Goal: Book appointment/travel/reservation

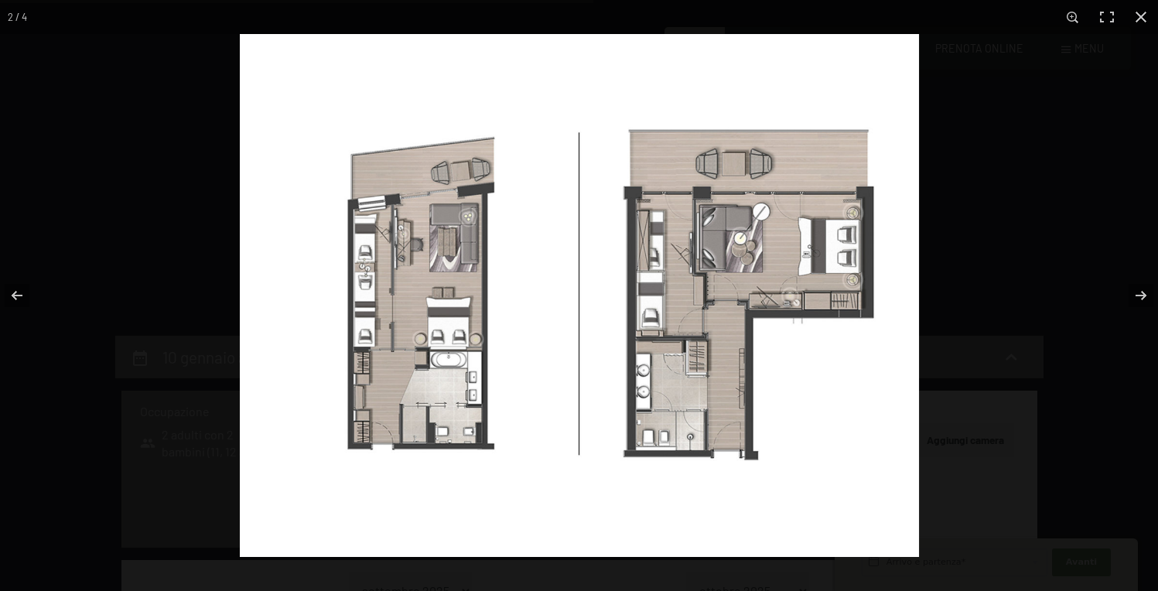
select select "11"
select select "12"
select select "[DATE]"
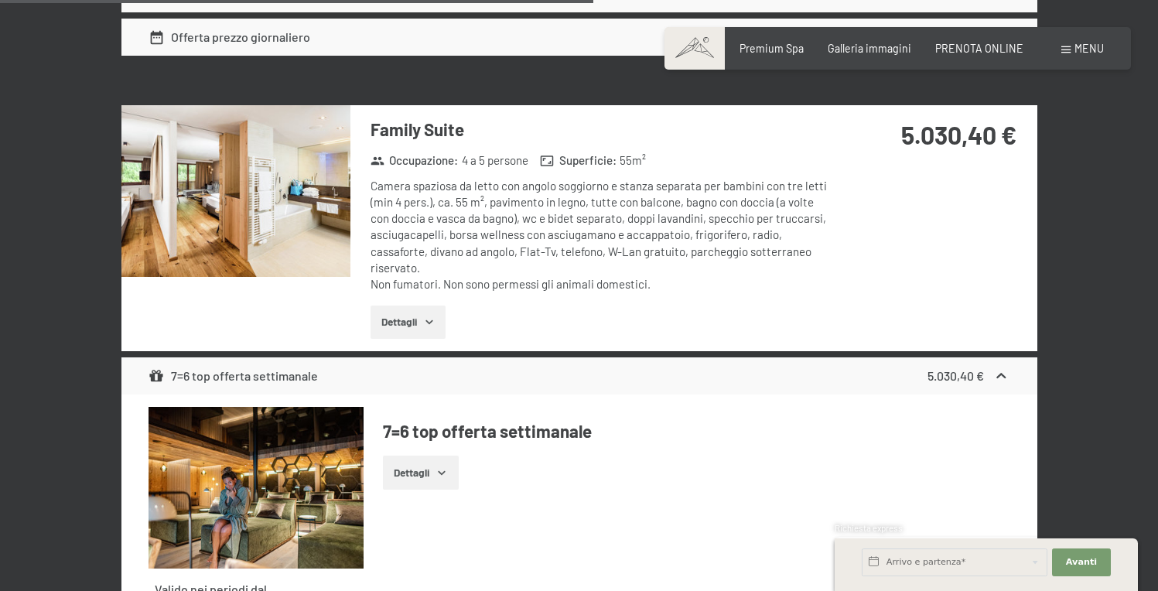
click at [0, 0] on div at bounding box center [0, 0] width 0 height 0
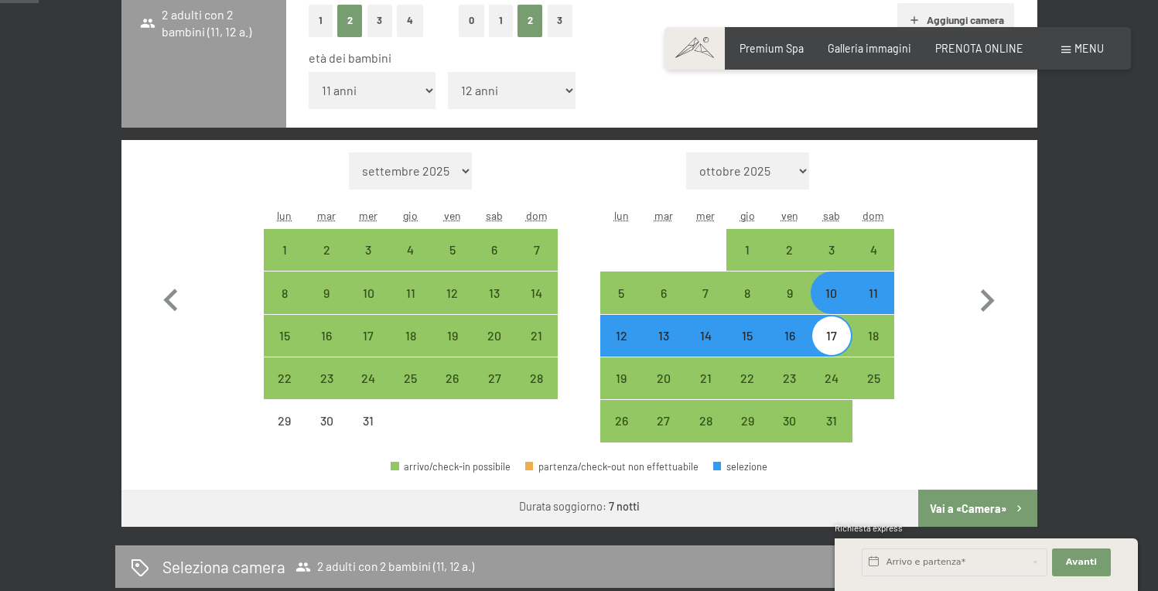
scroll to position [507, 0]
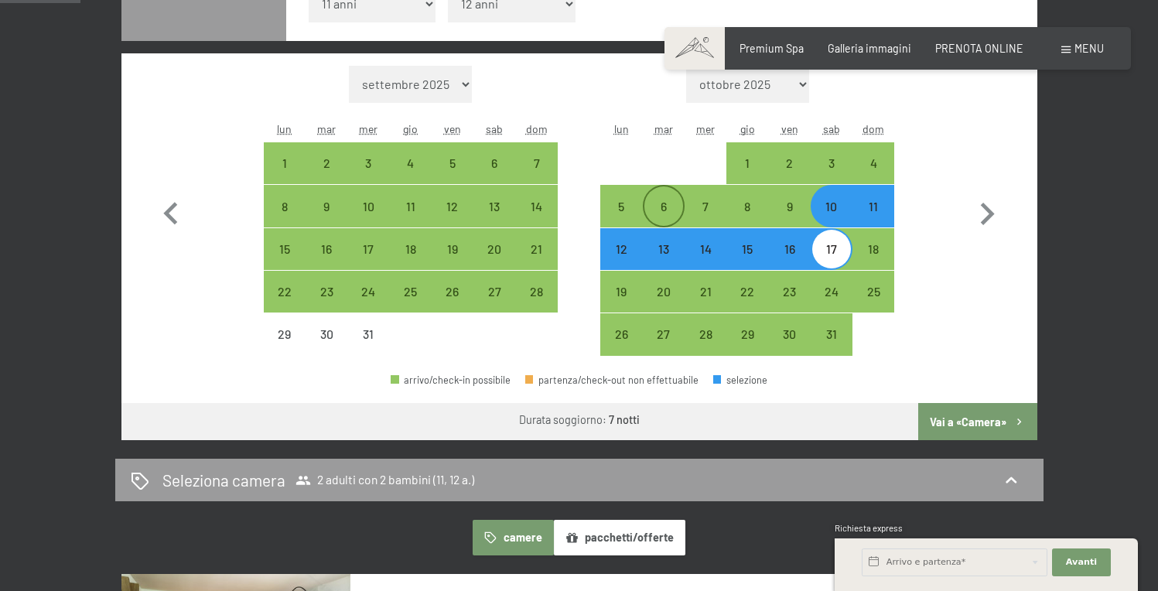
click at [664, 210] on div "6" at bounding box center [663, 219] width 39 height 39
select select "[DATE]"
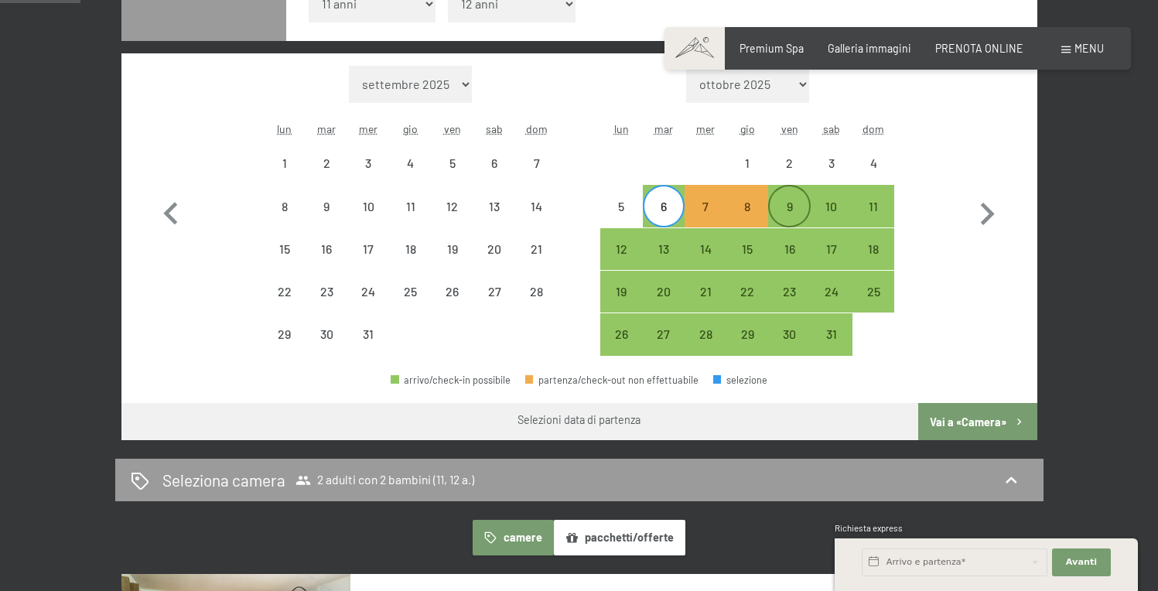
click at [798, 209] on div "9" at bounding box center [789, 219] width 39 height 39
select select "[DATE]"
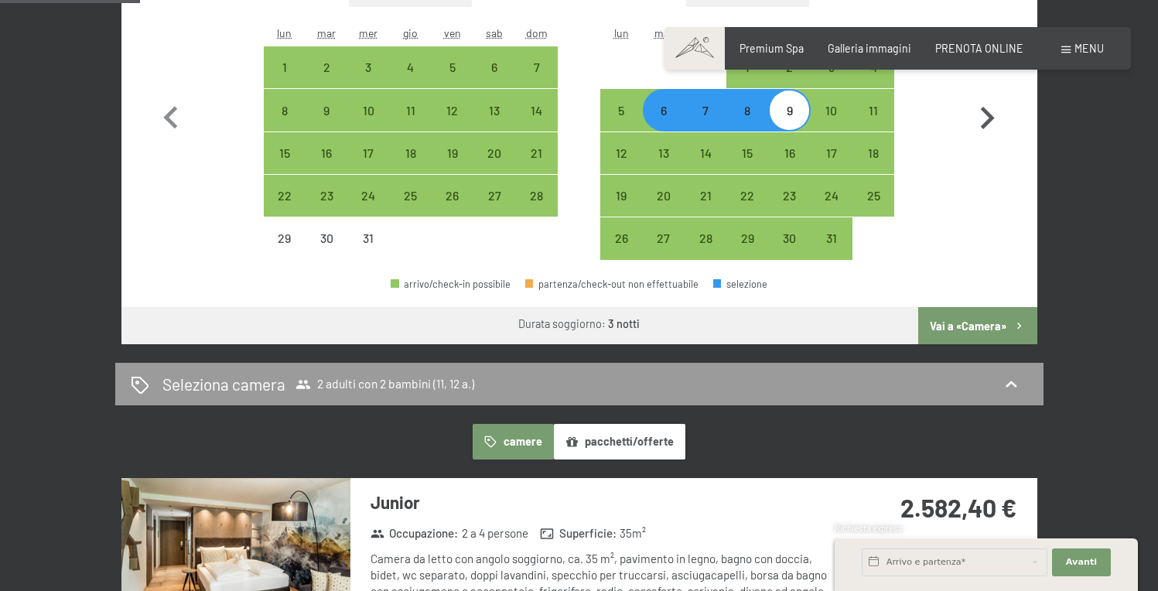
scroll to position [609, 0]
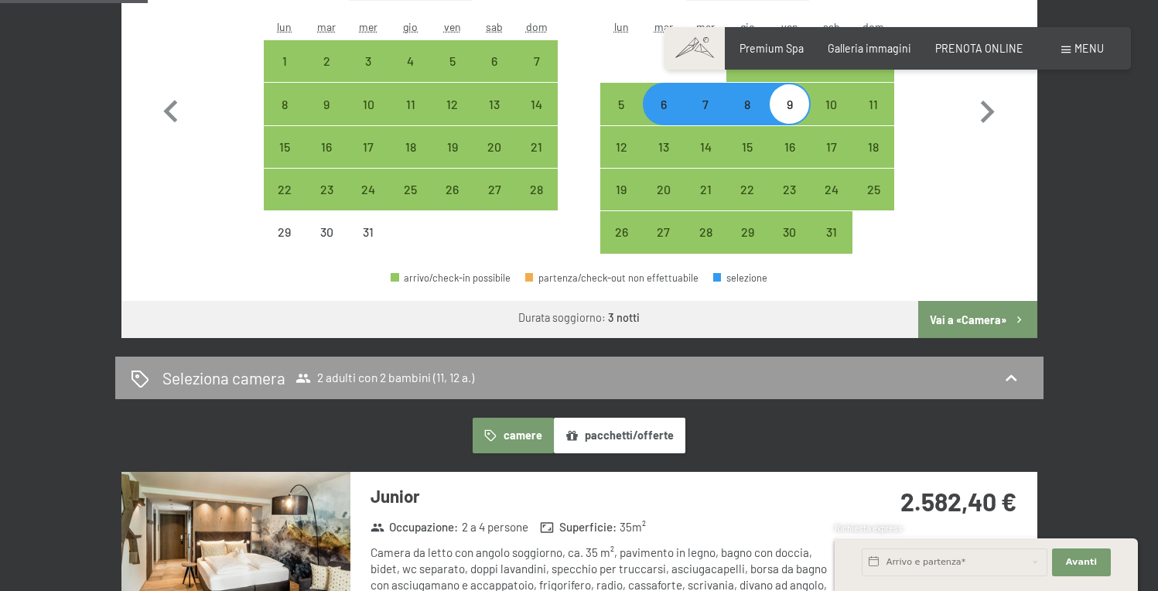
click at [662, 114] on div "6" at bounding box center [663, 117] width 39 height 39
select select "[DATE]"
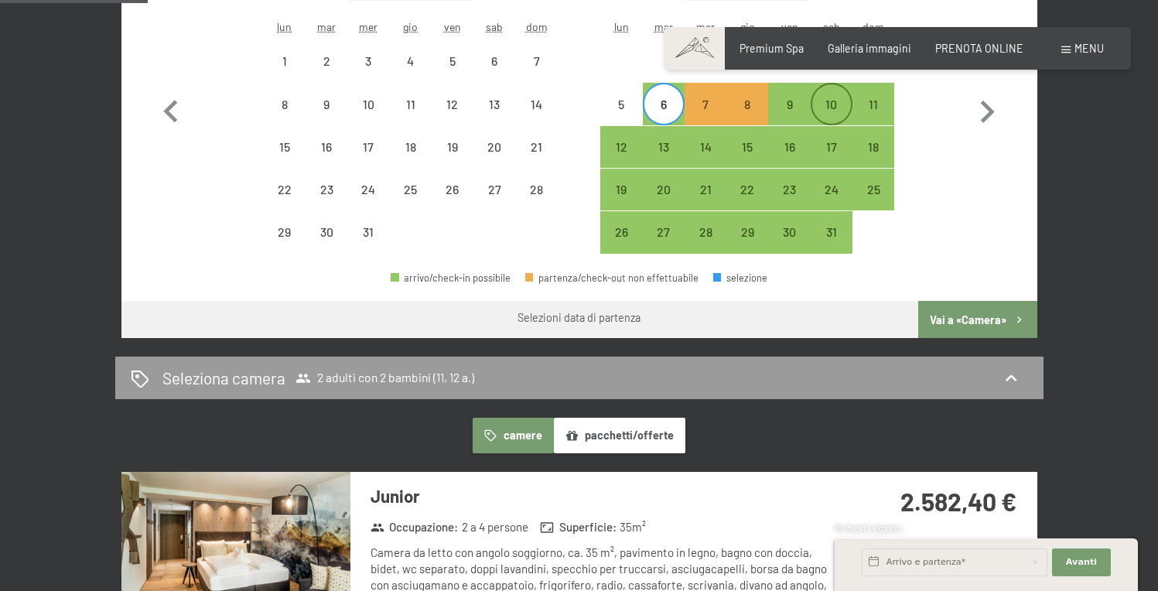
click at [836, 111] on div "10" at bounding box center [831, 117] width 39 height 39
select select "[DATE]"
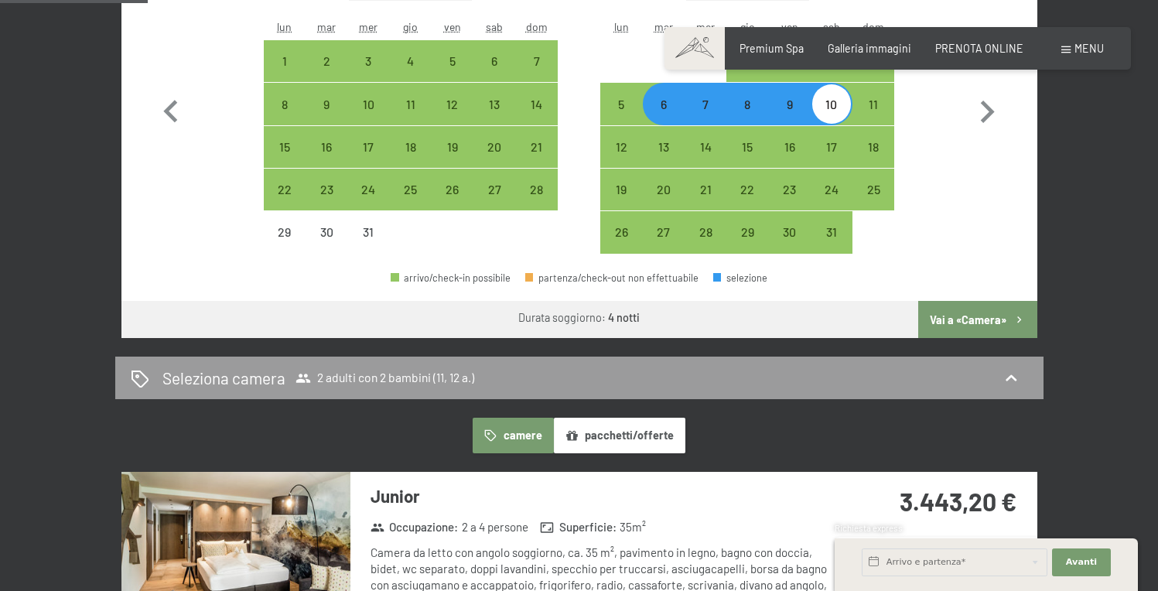
click at [711, 113] on div "7" at bounding box center [705, 117] width 39 height 39
select select "[DATE]"
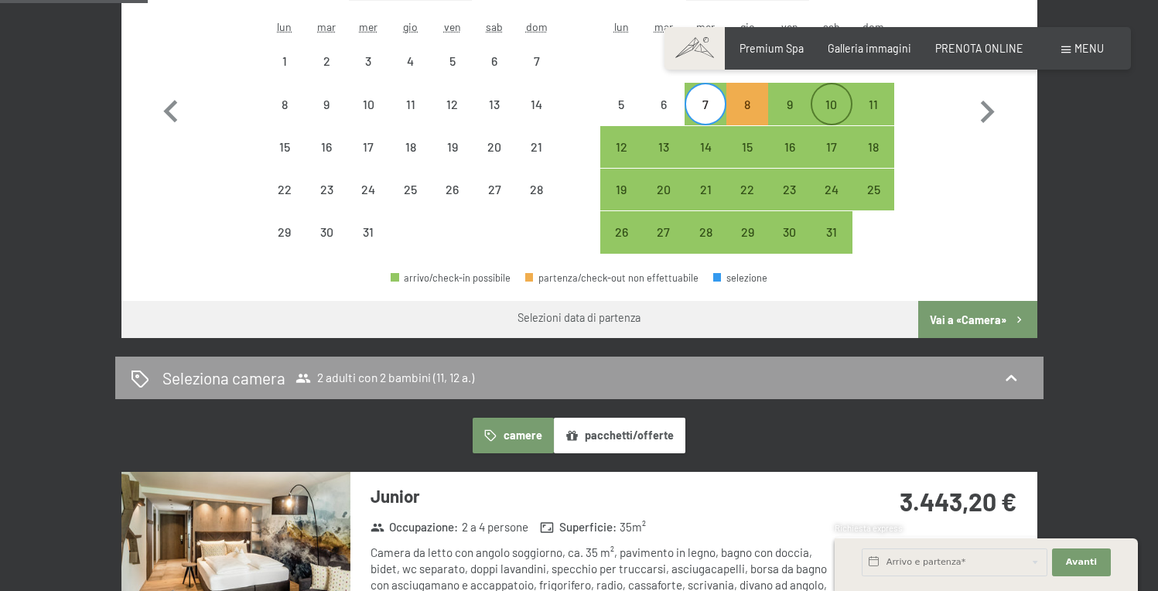
click at [830, 111] on div "10" at bounding box center [831, 117] width 39 height 39
select select "[DATE]"
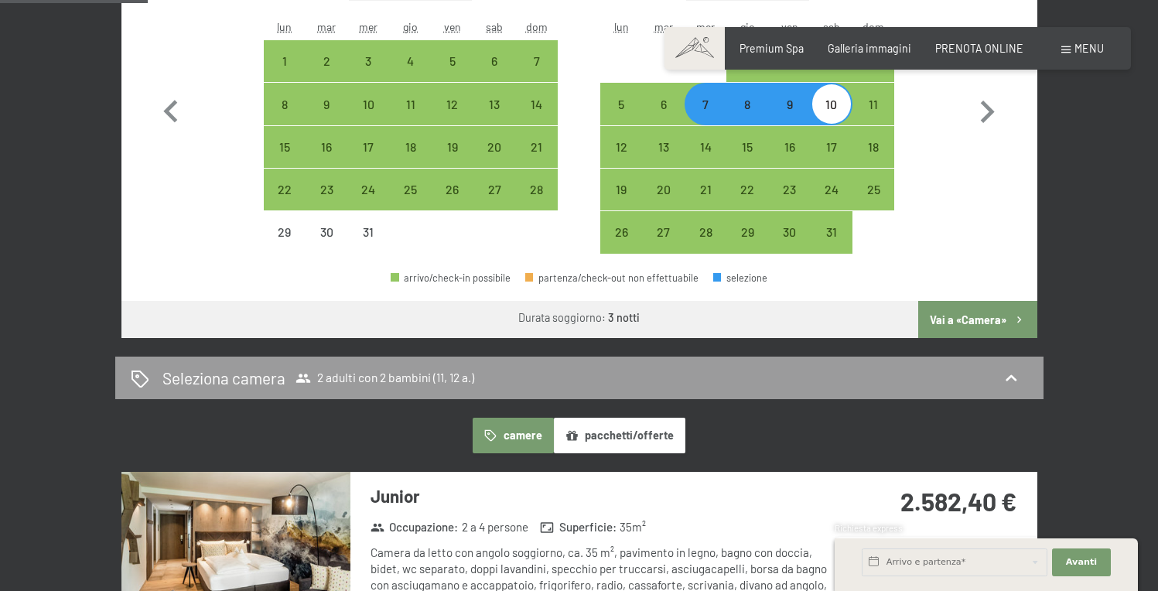
click at [705, 112] on div "7" at bounding box center [705, 117] width 39 height 39
select select "[DATE]"
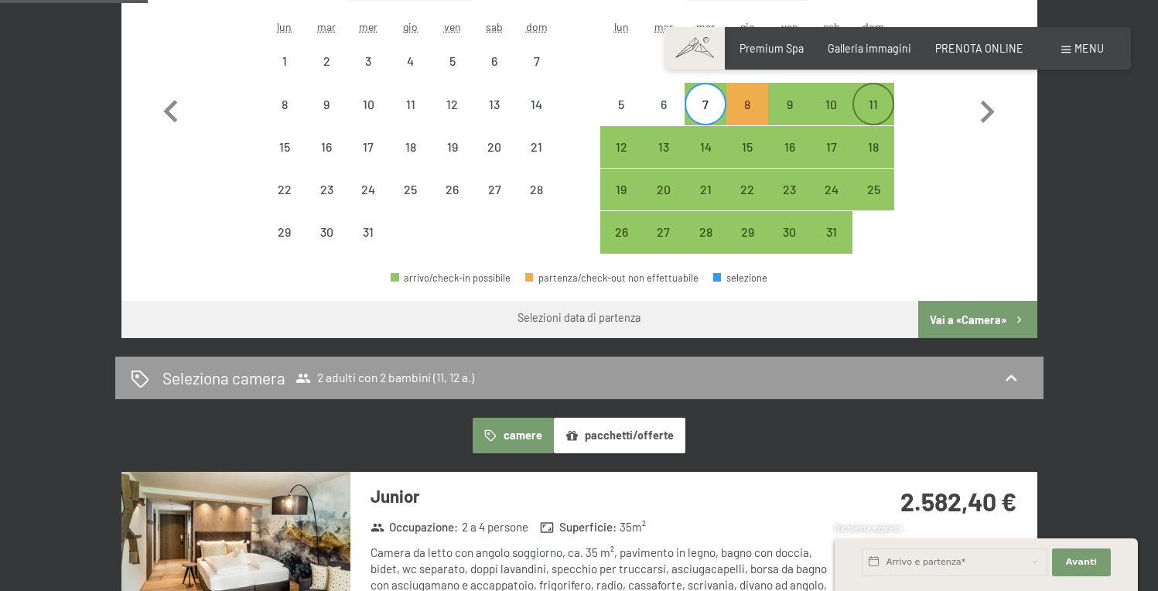
click at [884, 108] on div "11" at bounding box center [873, 117] width 39 height 39
select select "[DATE]"
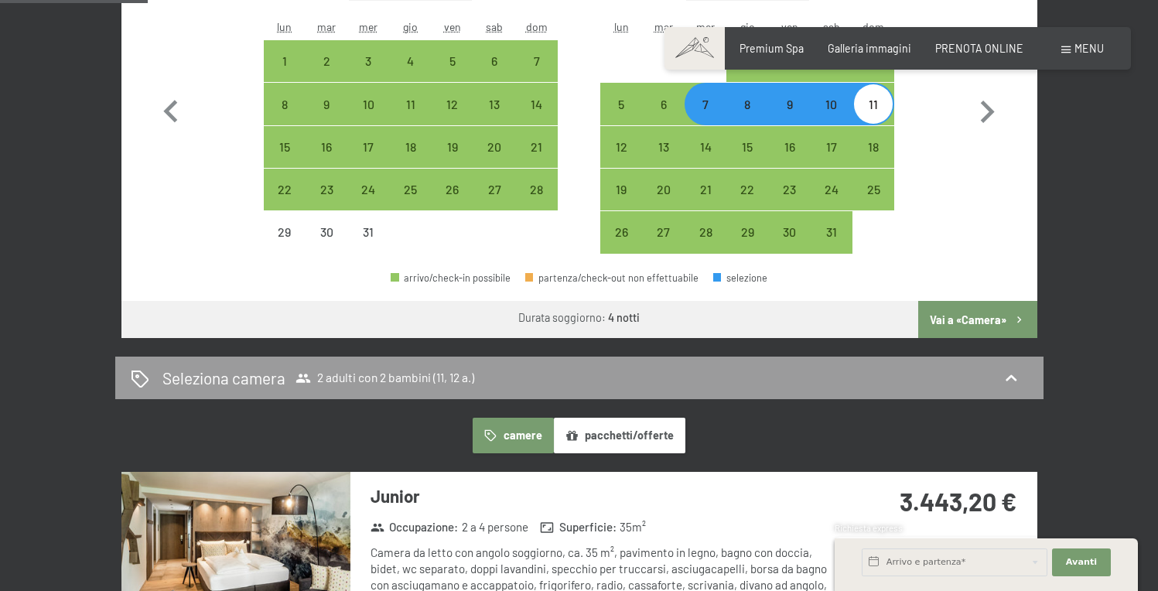
click at [746, 110] on div "8" at bounding box center [747, 117] width 39 height 39
select select "[DATE]"
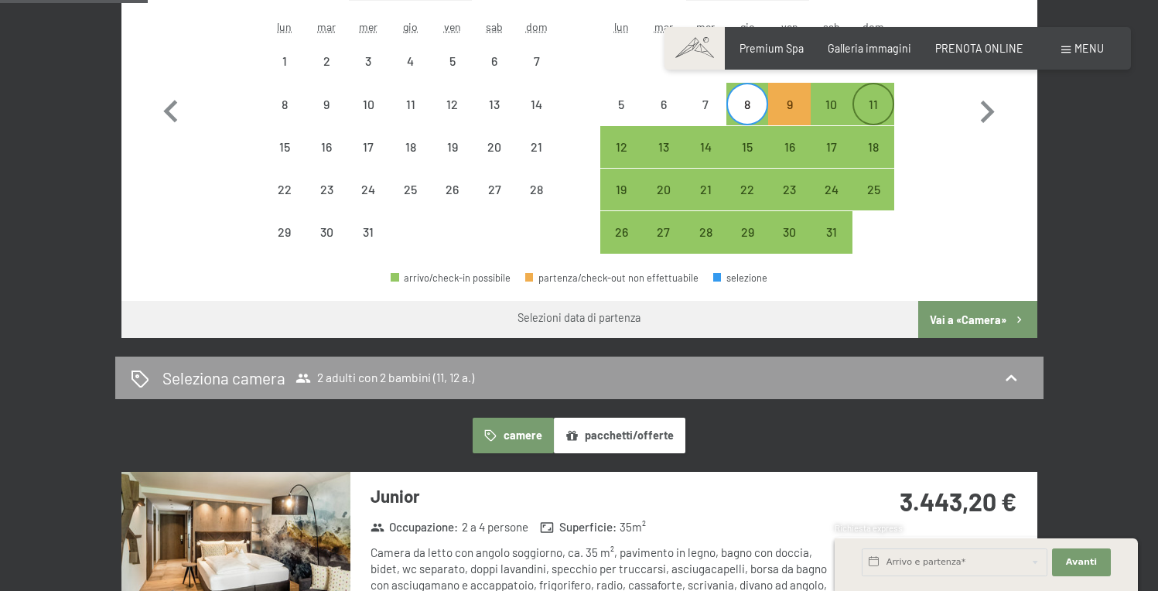
click at [870, 108] on div "11" at bounding box center [873, 117] width 39 height 39
select select "[DATE]"
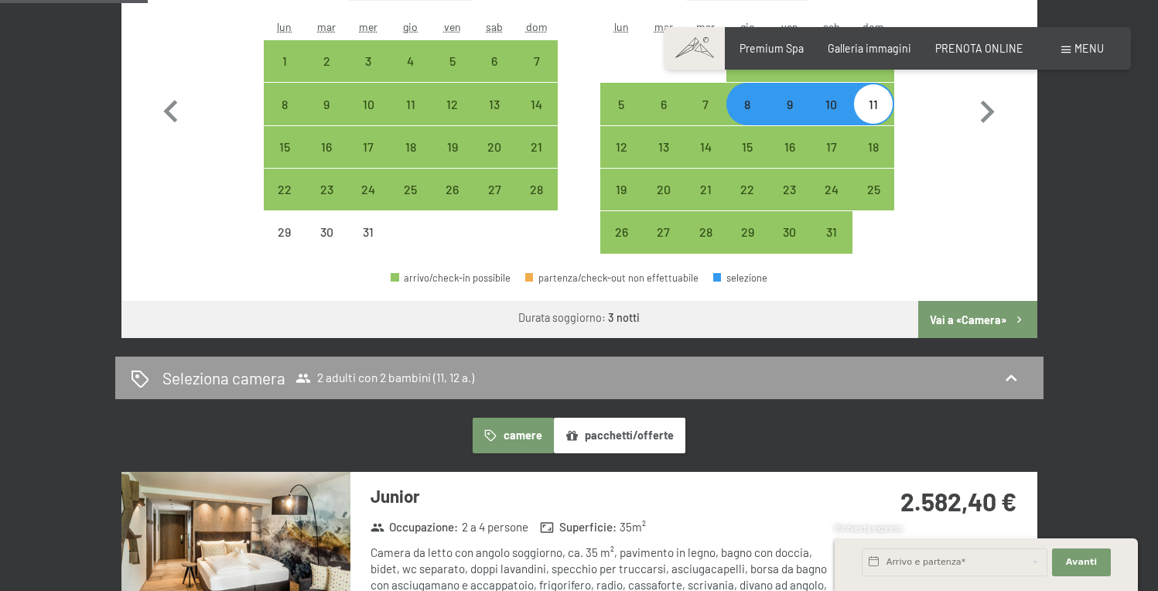
click at [745, 104] on div "8" at bounding box center [747, 117] width 39 height 39
select select "[DATE]"
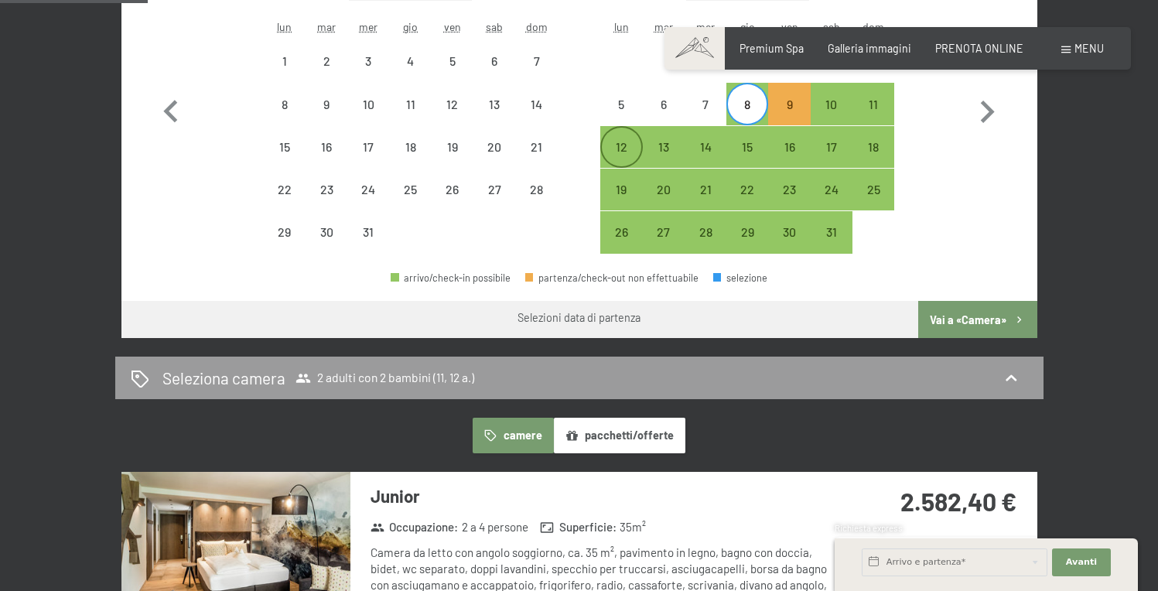
click at [610, 147] on div "12" at bounding box center [621, 160] width 39 height 39
select select "[DATE]"
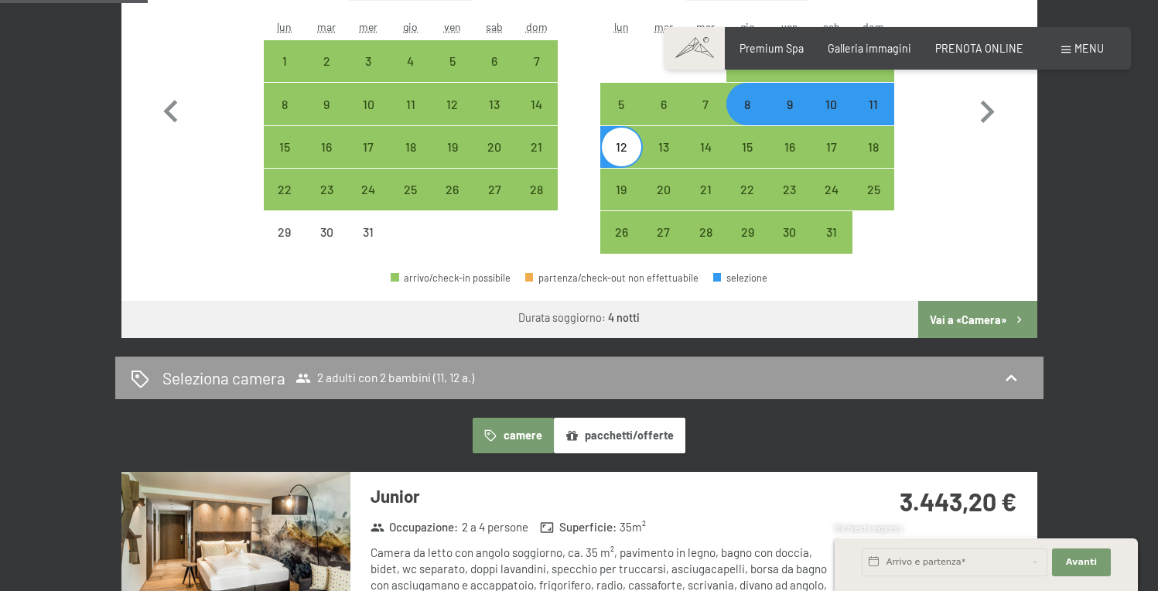
click at [795, 110] on div "9" at bounding box center [789, 117] width 39 height 39
select select "[DATE]"
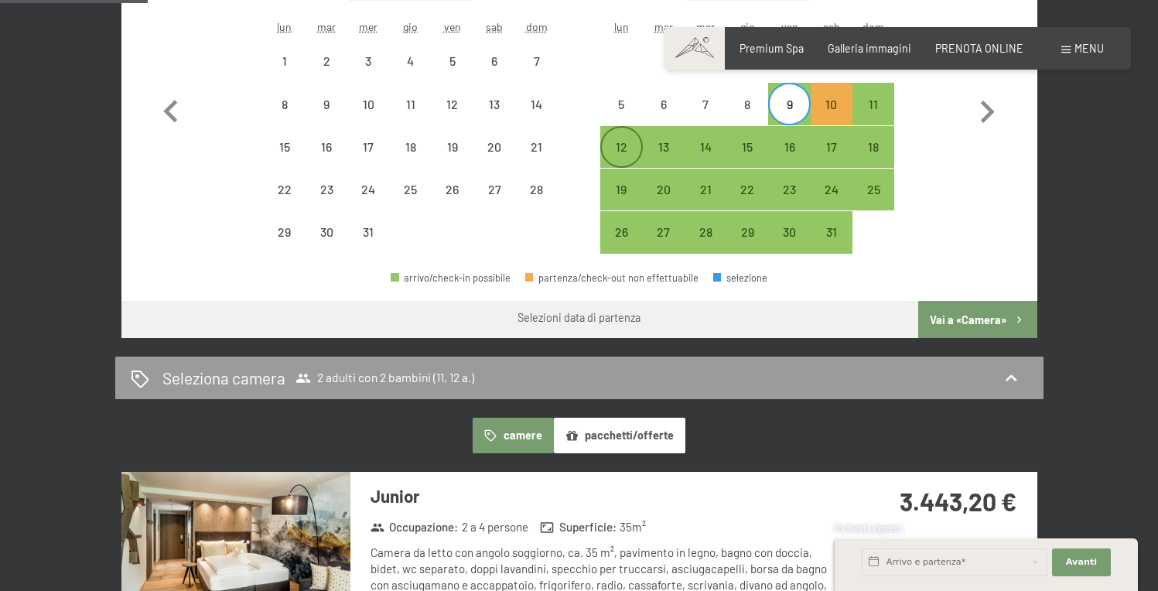
click at [622, 147] on div "12" at bounding box center [621, 160] width 39 height 39
select select "[DATE]"
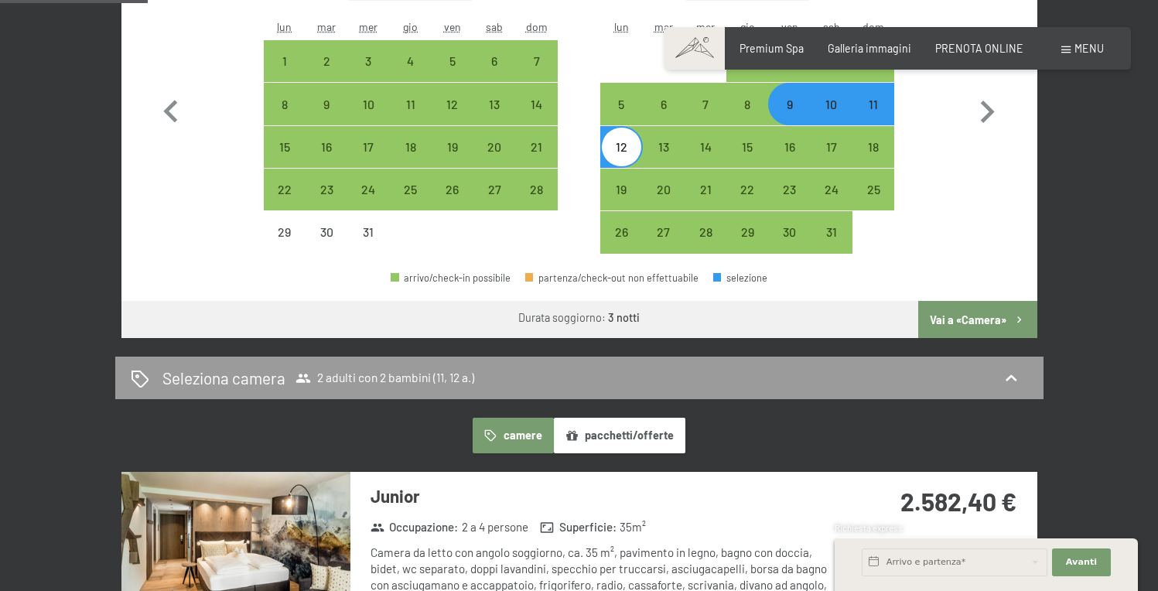
click at [792, 106] on div "9" at bounding box center [789, 117] width 39 height 39
select select "[DATE]"
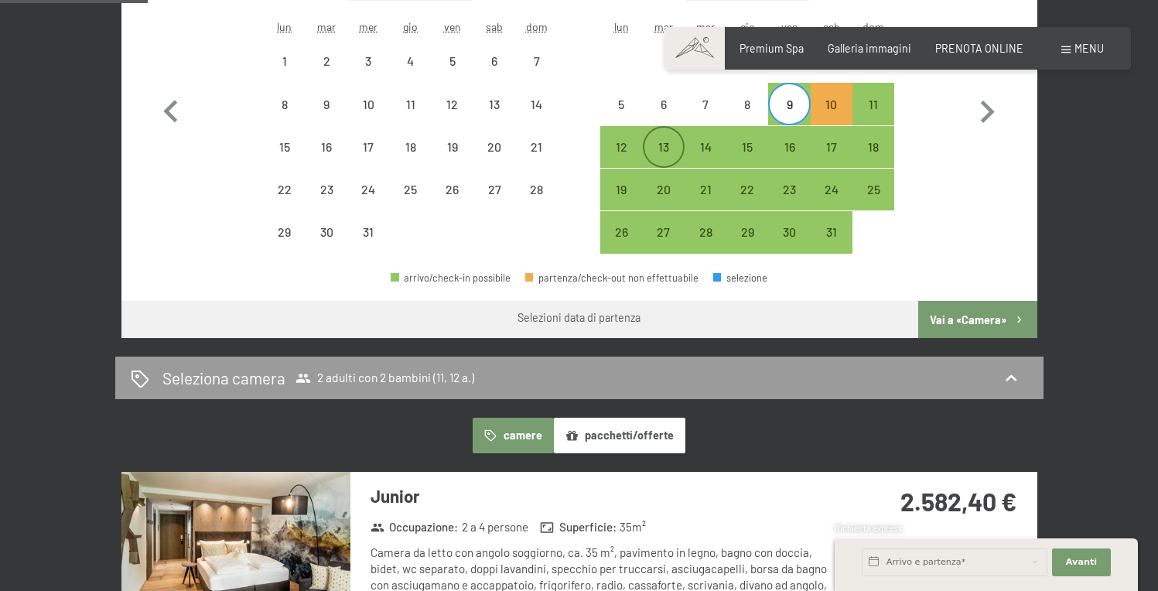
click at [658, 143] on div "13" at bounding box center [663, 160] width 39 height 39
select select "[DATE]"
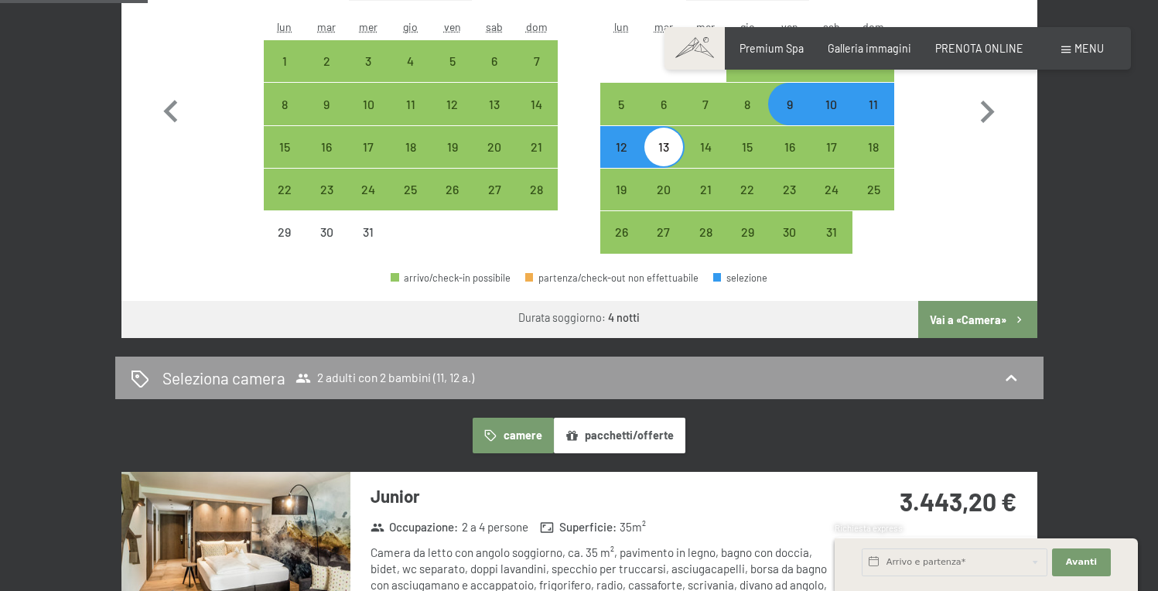
click at [826, 105] on div "10" at bounding box center [831, 117] width 39 height 39
select select "[DATE]"
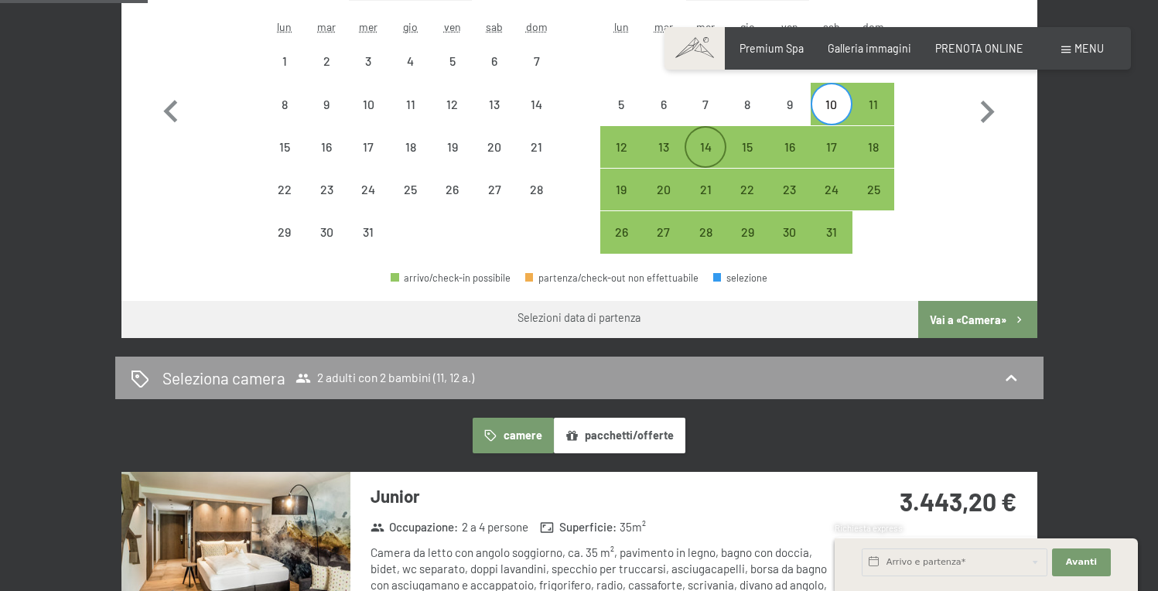
click at [705, 144] on div "14" at bounding box center [705, 160] width 39 height 39
select select "[DATE]"
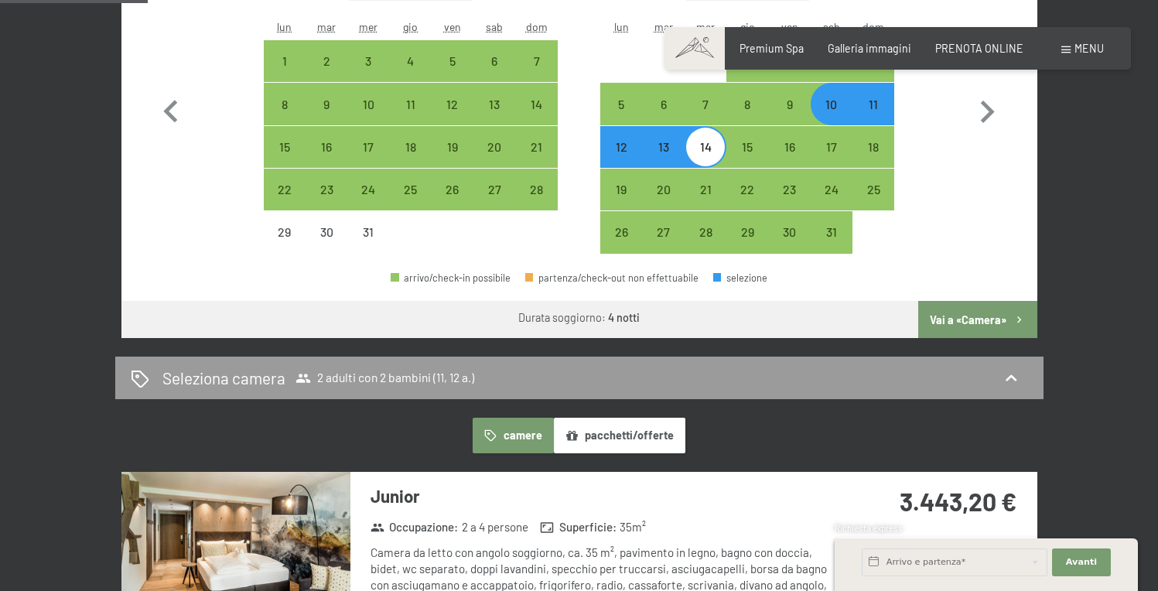
click at [836, 106] on div "10" at bounding box center [831, 117] width 39 height 39
select select "[DATE]"
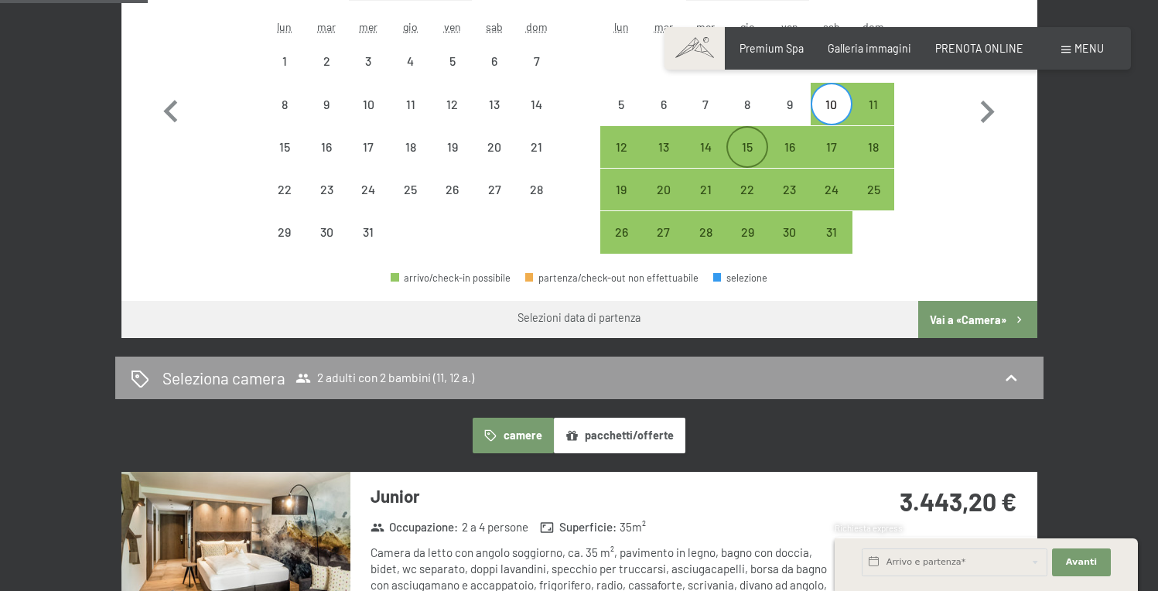
click at [747, 152] on div "15" at bounding box center [747, 160] width 39 height 39
select select "[DATE]"
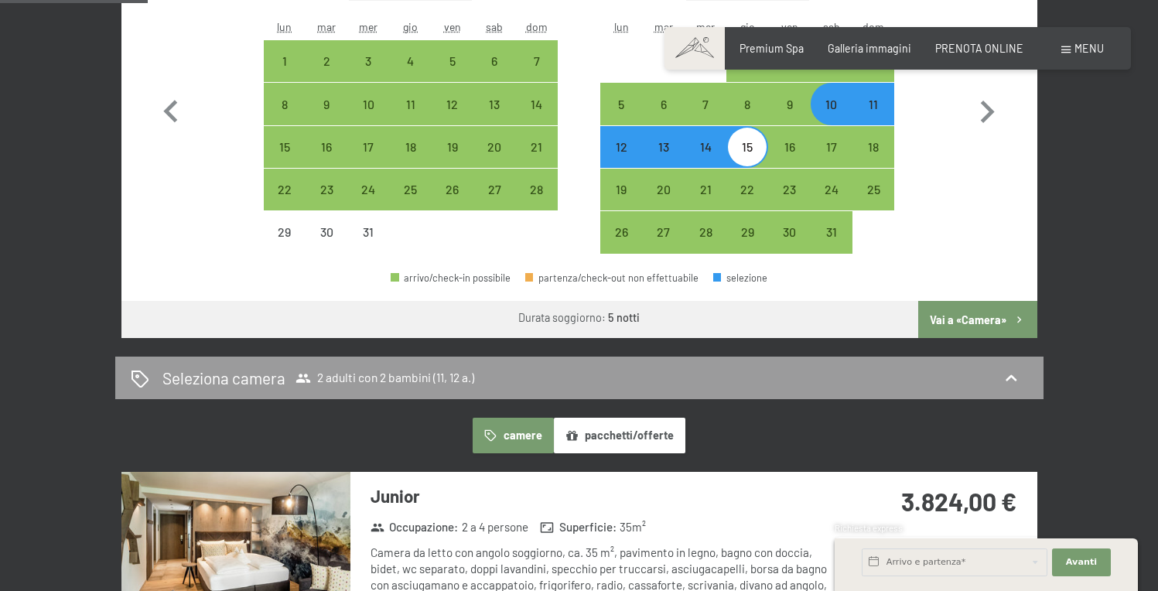
click at [828, 110] on div "10" at bounding box center [831, 117] width 39 height 39
select select "[DATE]"
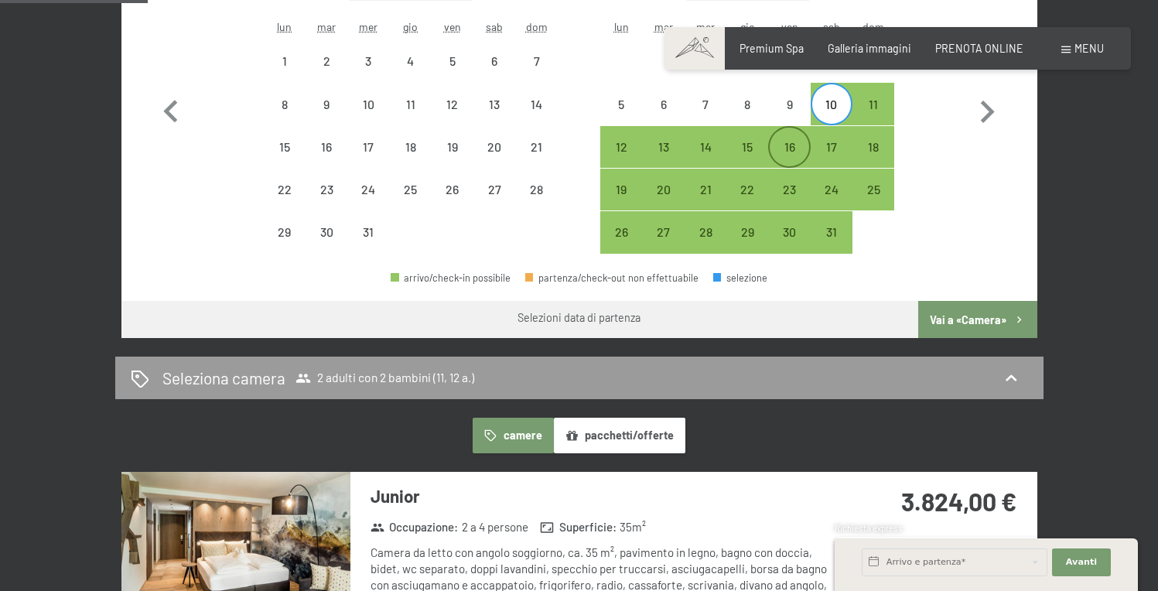
click at [786, 150] on div "16" at bounding box center [789, 160] width 39 height 39
select select "[DATE]"
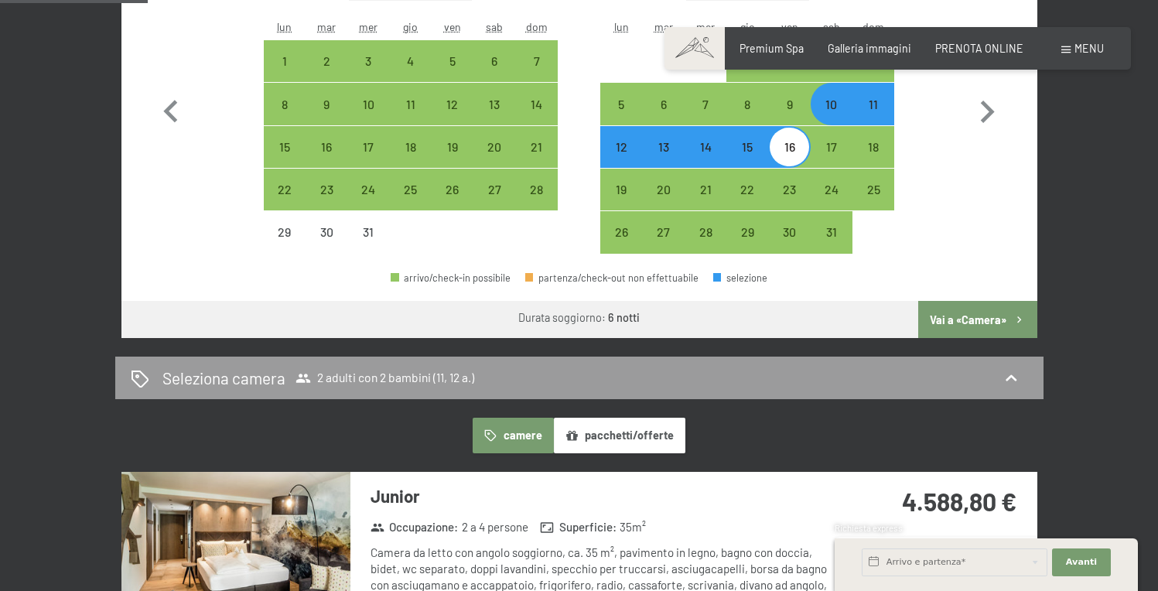
click at [832, 106] on div "10" at bounding box center [831, 117] width 39 height 39
select select "[DATE]"
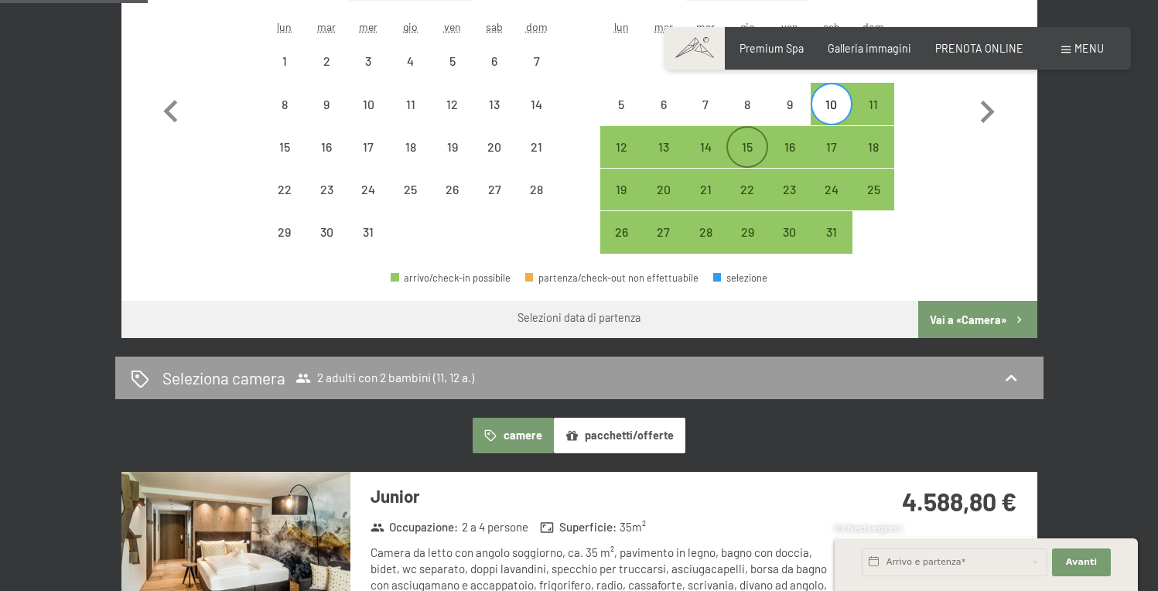
click at [747, 148] on div "15" at bounding box center [747, 160] width 39 height 39
select select "[DATE]"
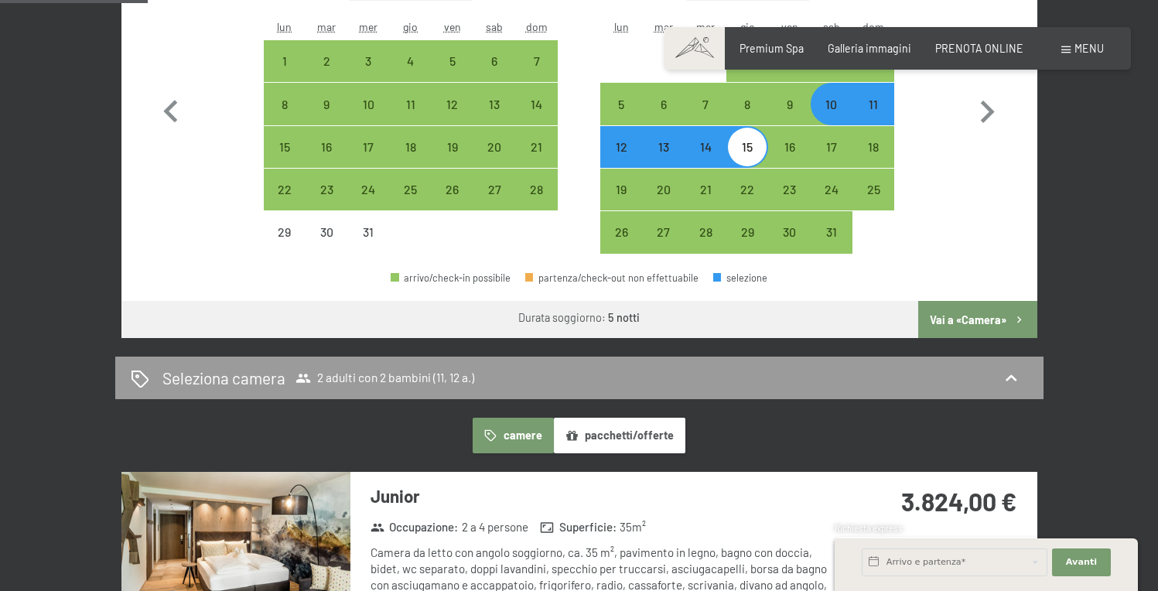
click at [839, 99] on div "10" at bounding box center [831, 117] width 39 height 39
select select "[DATE]"
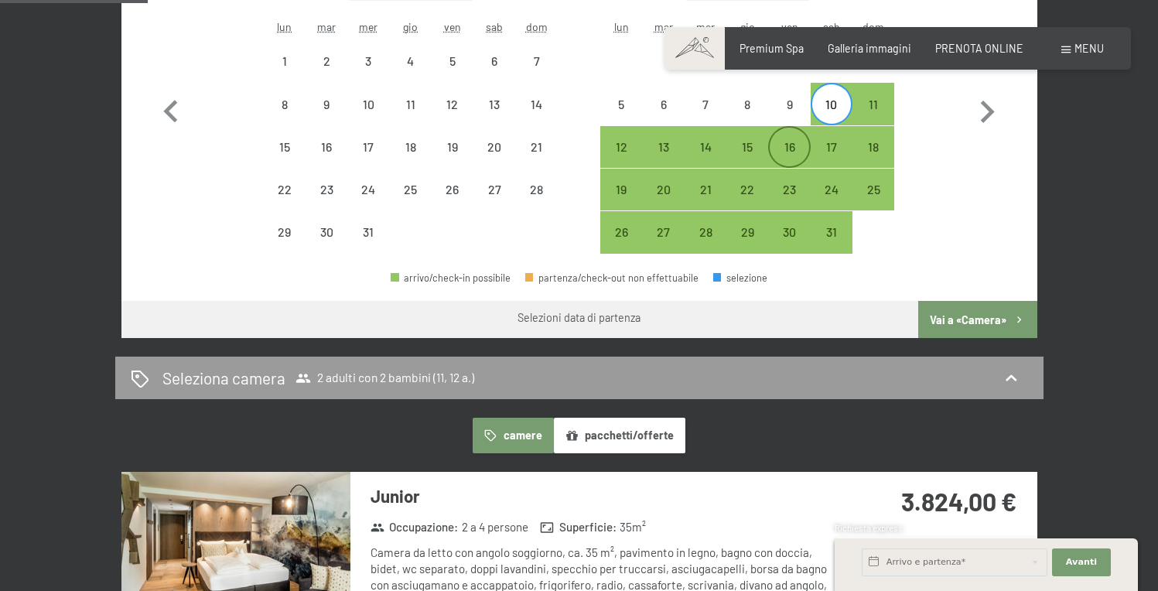
click at [790, 151] on div "16" at bounding box center [789, 160] width 39 height 39
select select "[DATE]"
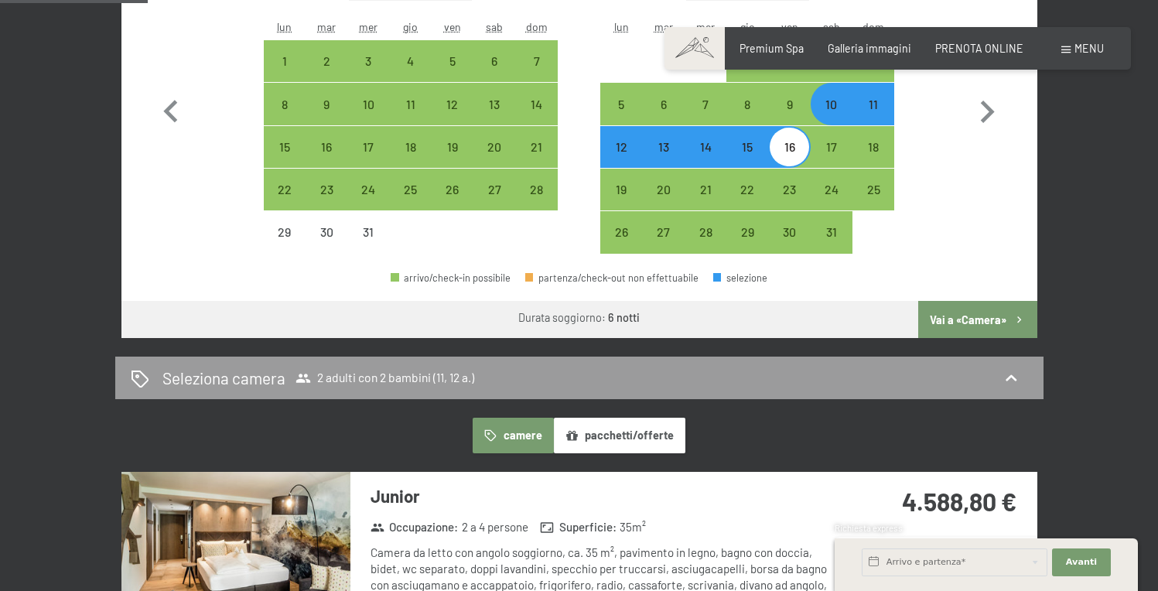
click at [827, 109] on div "10" at bounding box center [831, 117] width 39 height 39
select select "[DATE]"
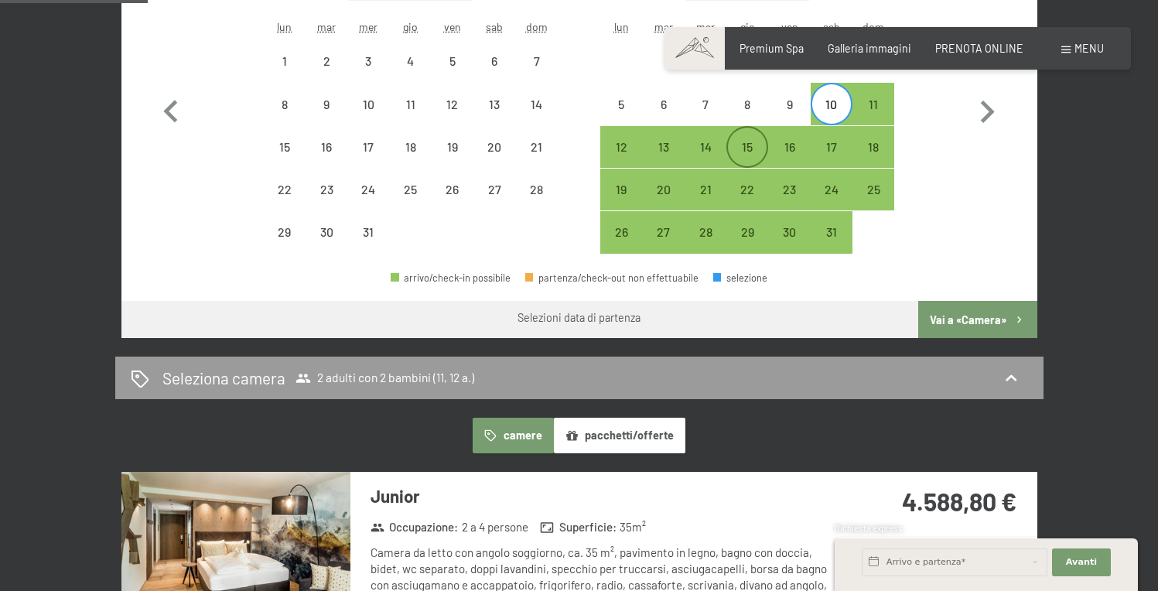
click at [744, 146] on div "15" at bounding box center [747, 160] width 39 height 39
select select "[DATE]"
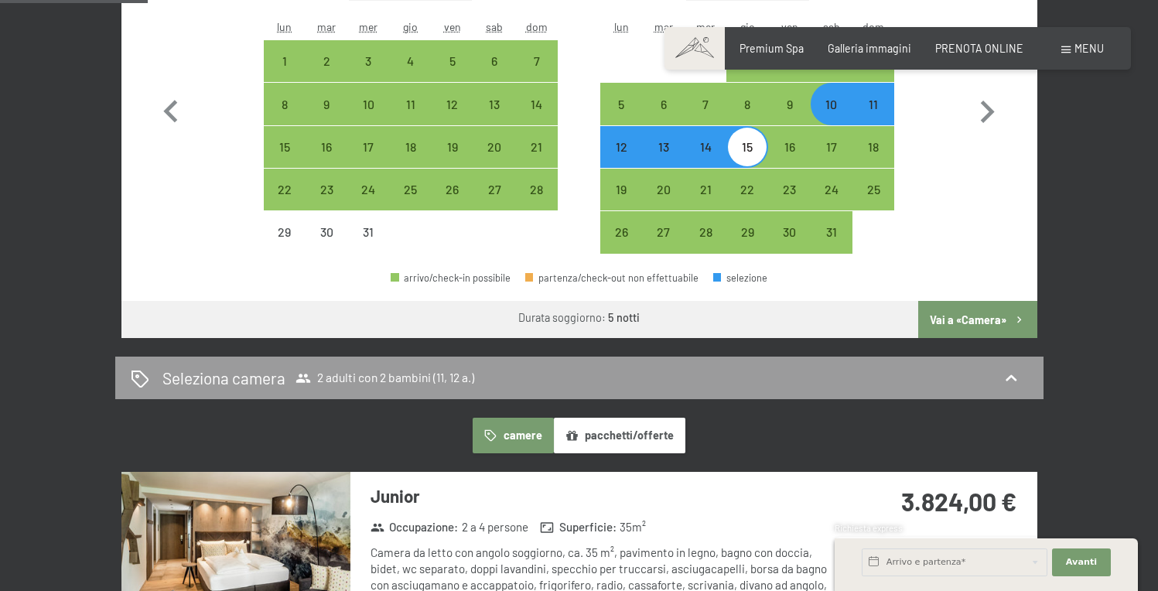
click at [829, 104] on div "10" at bounding box center [831, 117] width 39 height 39
select select "[DATE]"
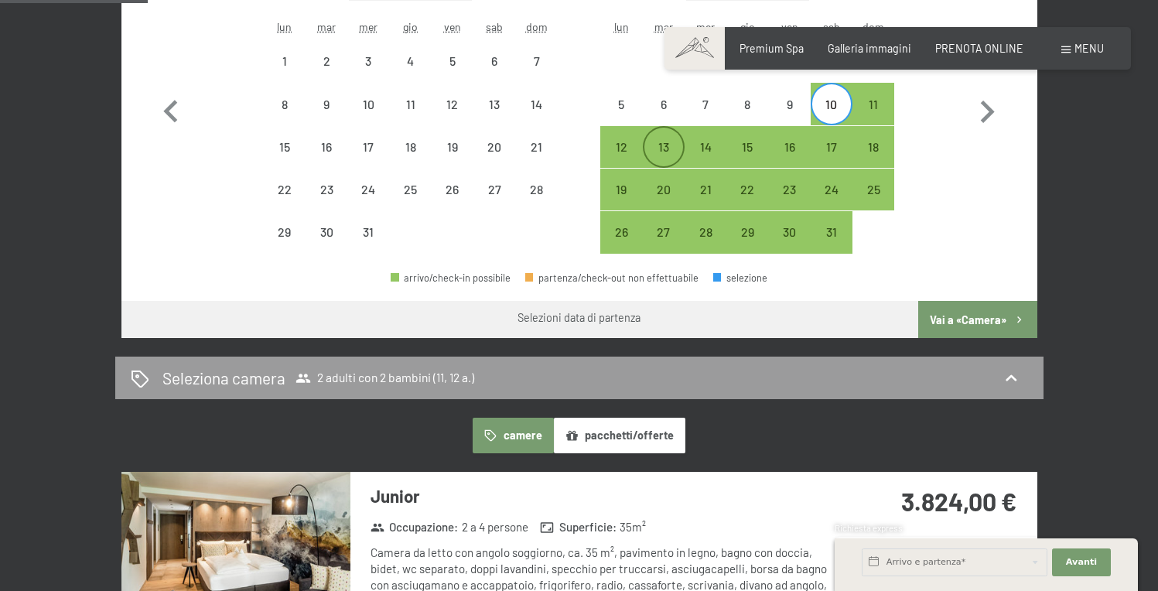
click at [670, 144] on div "13" at bounding box center [663, 160] width 39 height 39
select select "[DATE]"
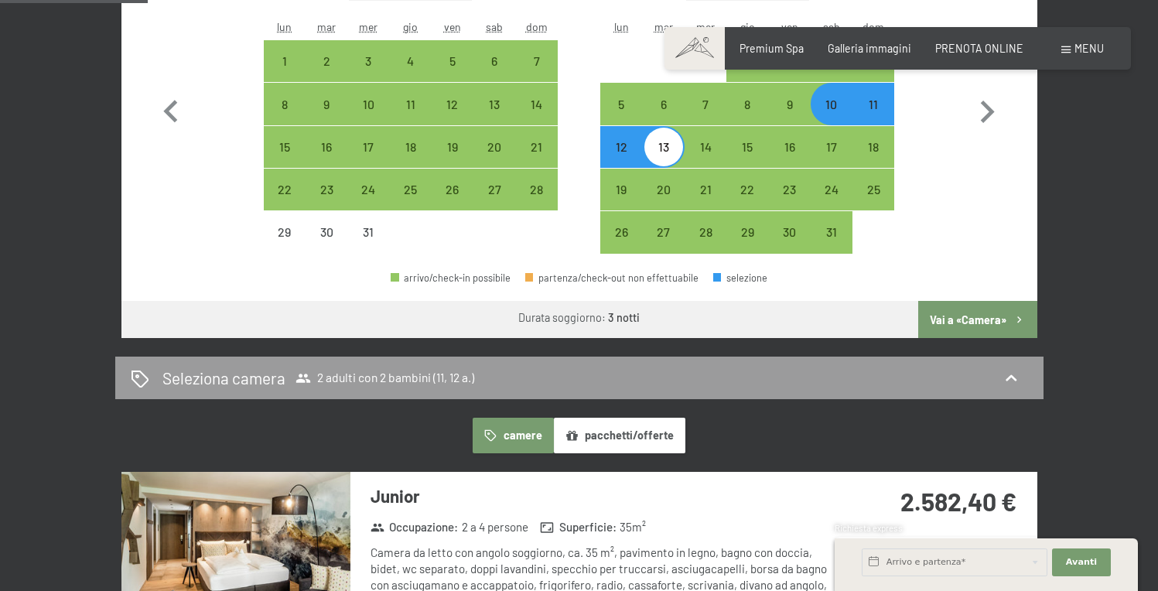
click at [830, 101] on div "10" at bounding box center [831, 117] width 39 height 39
select select "[DATE]"
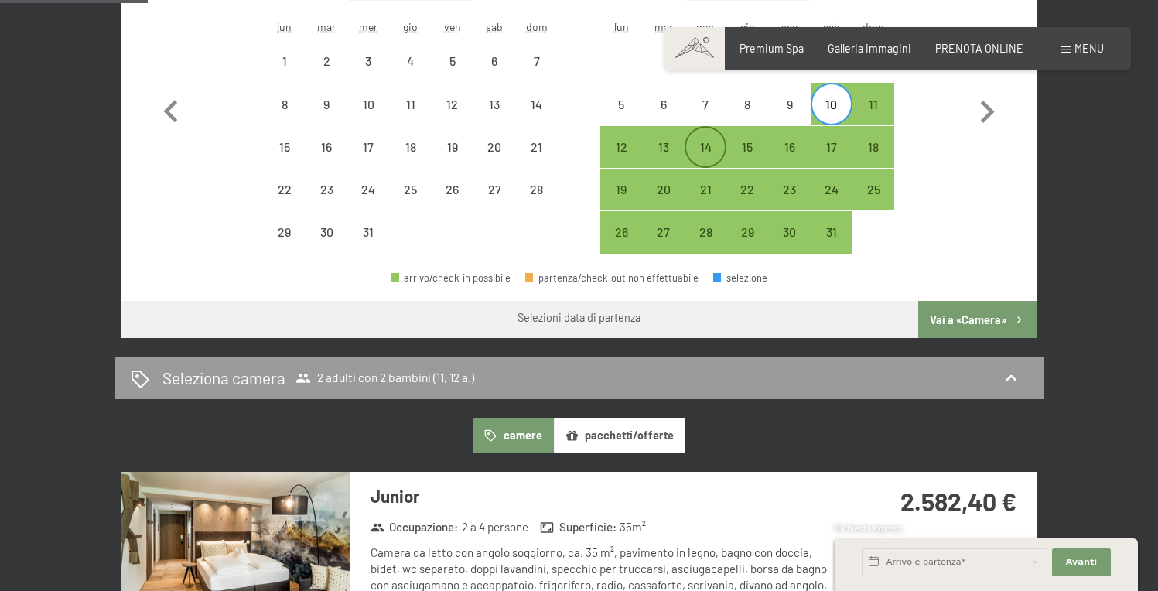
click at [710, 143] on div "14" at bounding box center [705, 160] width 39 height 39
select select "[DATE]"
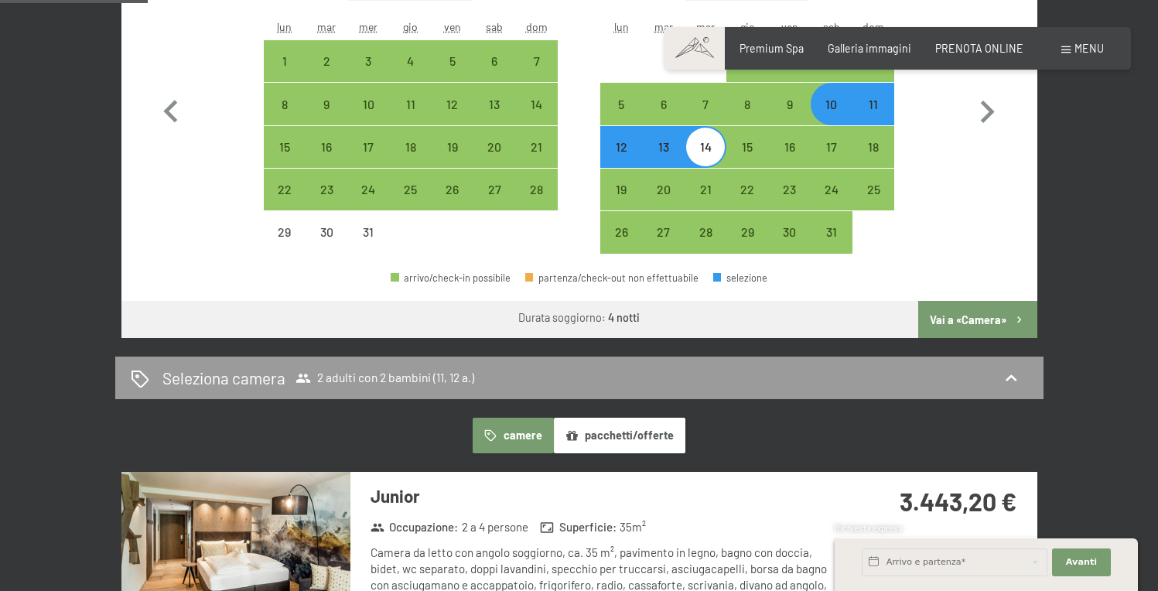
click at [835, 104] on div "10" at bounding box center [831, 117] width 39 height 39
select select "[DATE]"
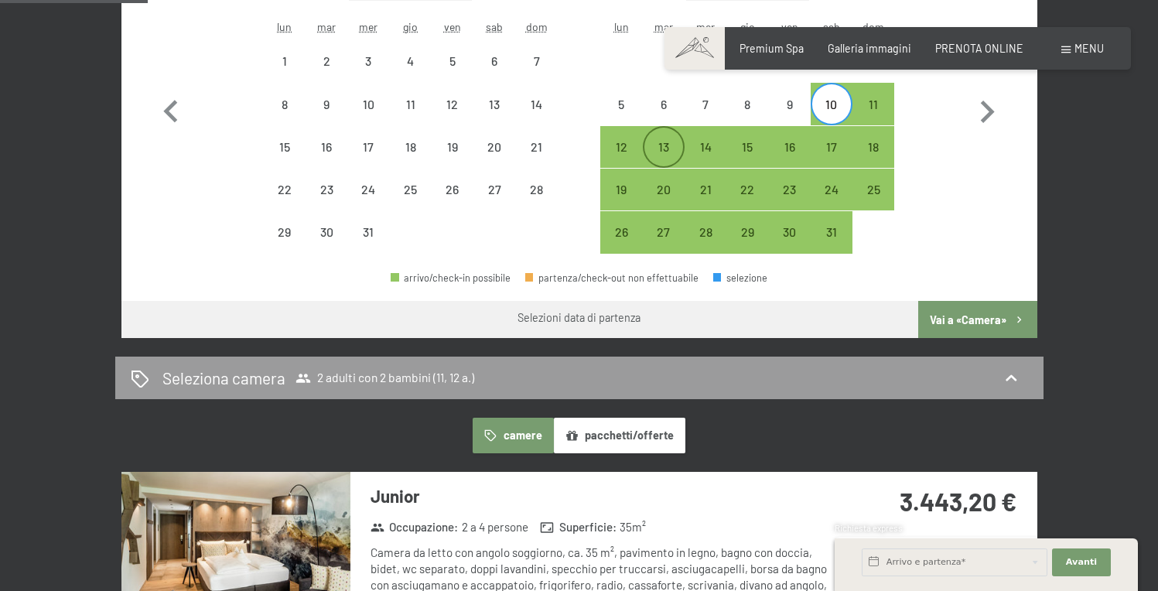
click at [672, 144] on div "13" at bounding box center [663, 160] width 39 height 39
select select "[DATE]"
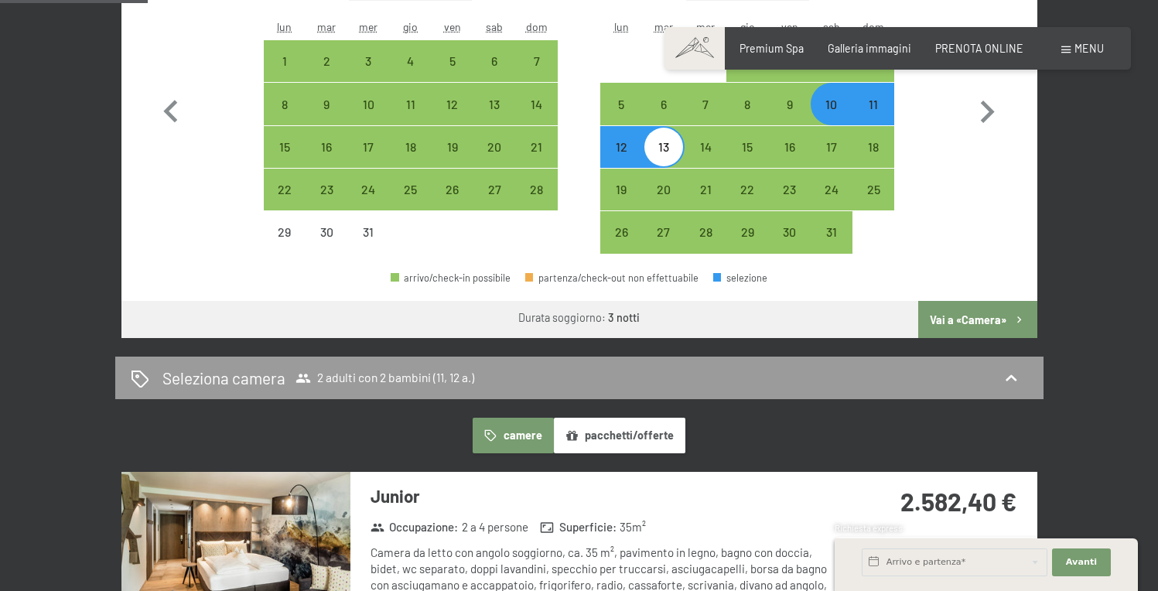
click at [832, 105] on div "10" at bounding box center [831, 117] width 39 height 39
select select "[DATE]"
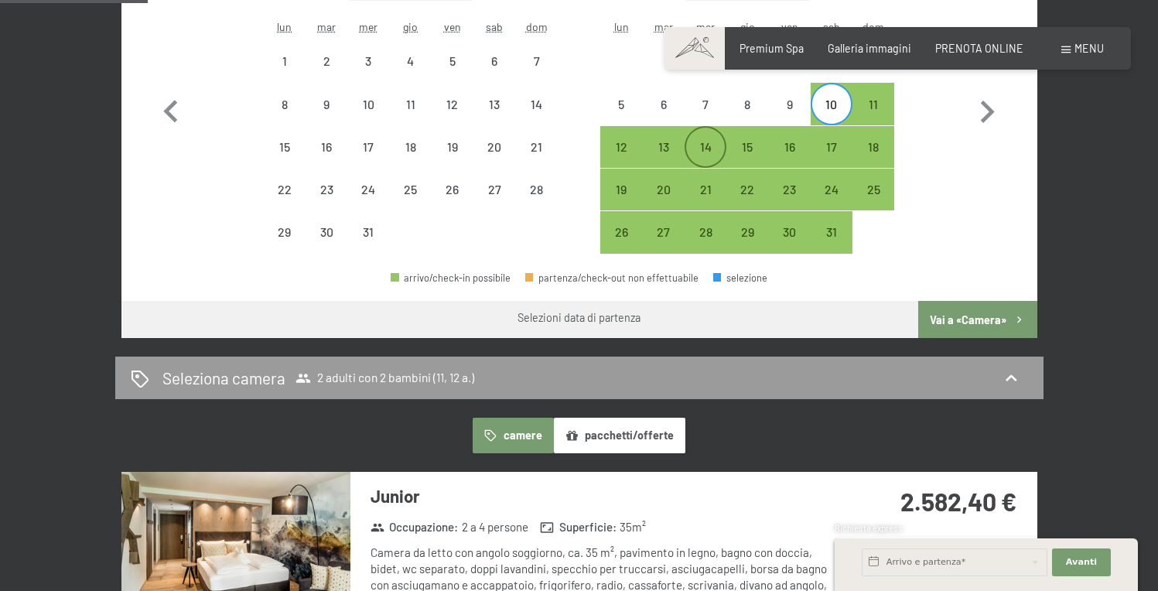
click at [710, 145] on div "14" at bounding box center [705, 160] width 39 height 39
select select "[DATE]"
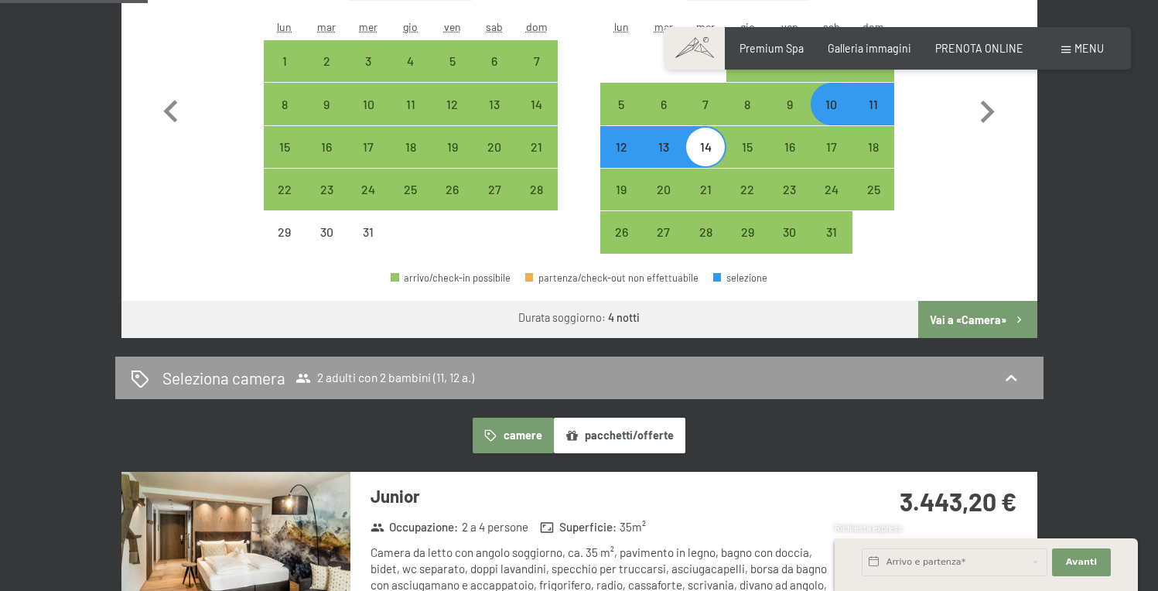
click at [868, 104] on div "11" at bounding box center [873, 117] width 39 height 39
select select "[DATE]"
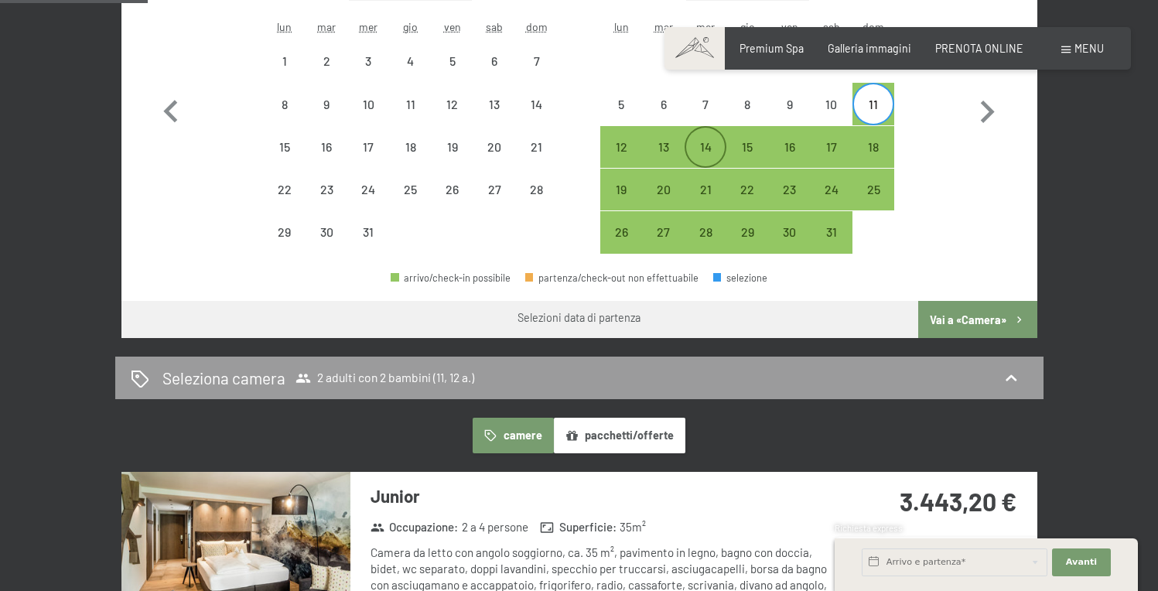
click at [701, 144] on div "14" at bounding box center [705, 160] width 39 height 39
select select "[DATE]"
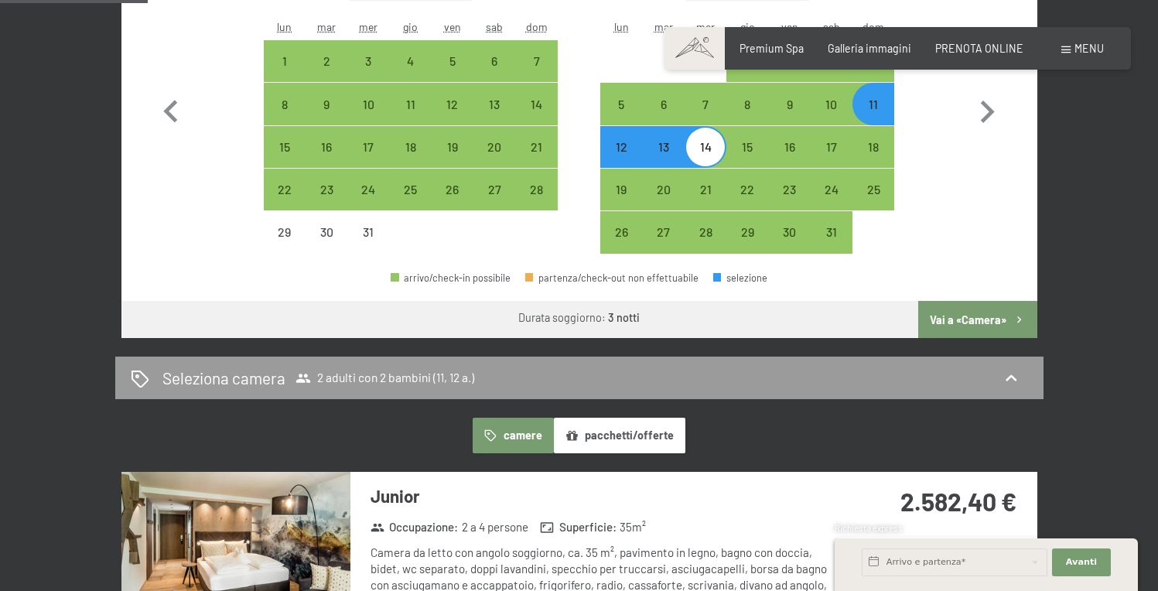
click at [874, 104] on div "11" at bounding box center [873, 117] width 39 height 39
select select "[DATE]"
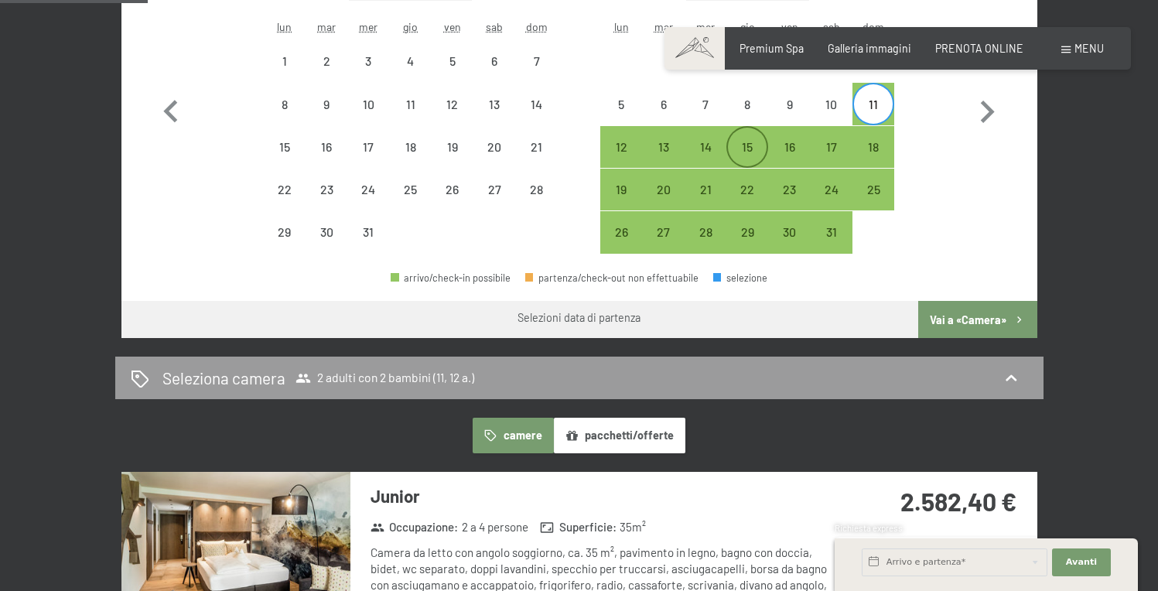
click at [755, 148] on div "15" at bounding box center [747, 160] width 39 height 39
select select "[DATE]"
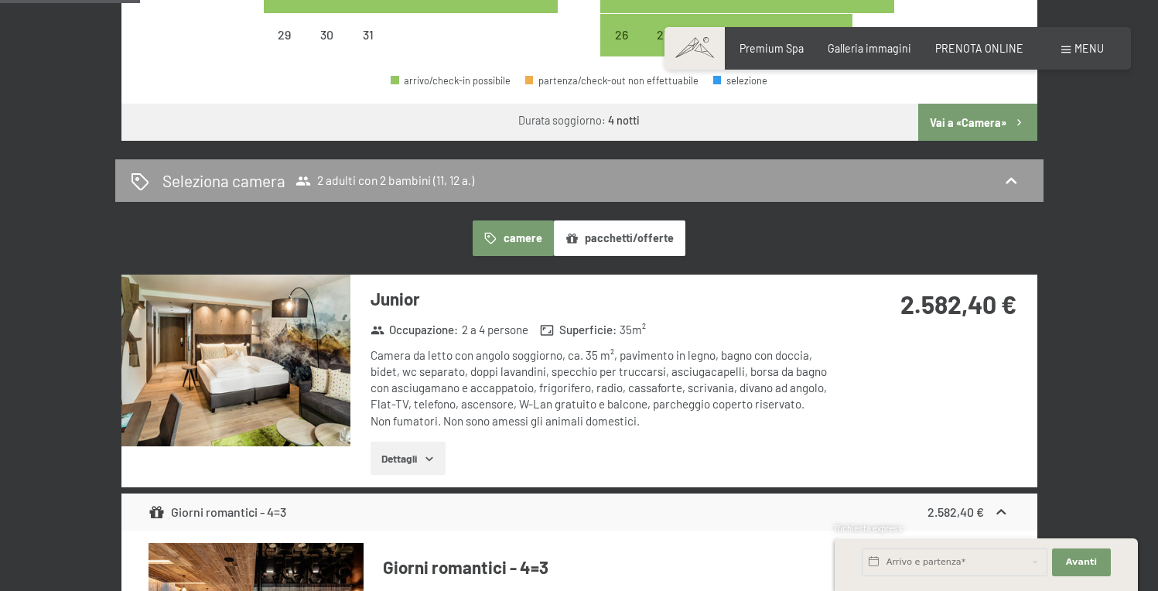
scroll to position [849, 0]
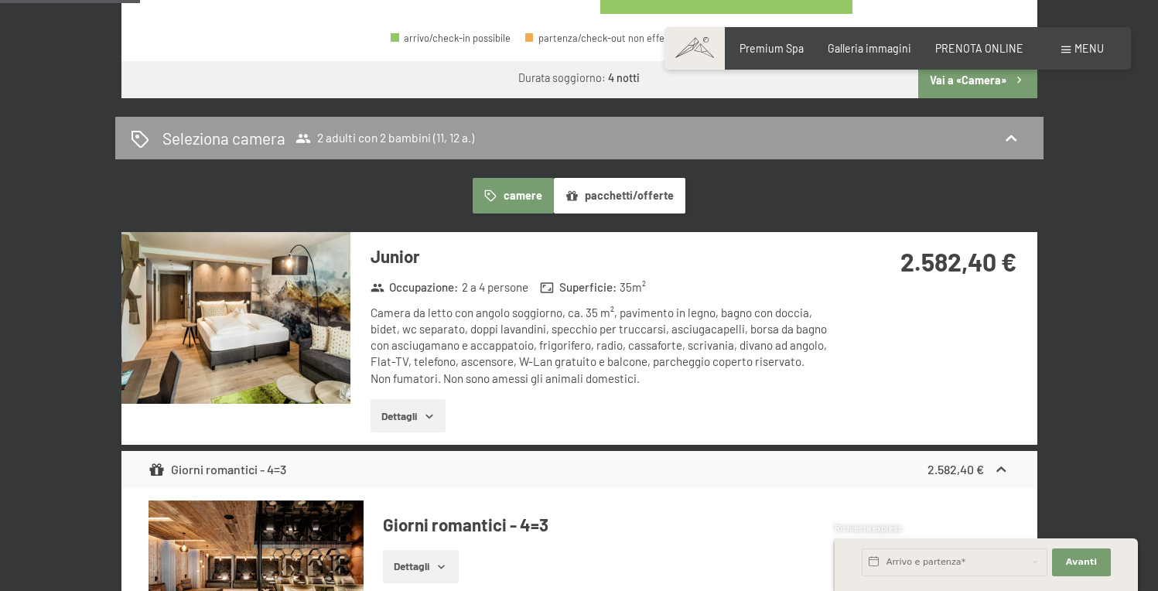
click at [432, 414] on icon "button" at bounding box center [428, 416] width 7 height 4
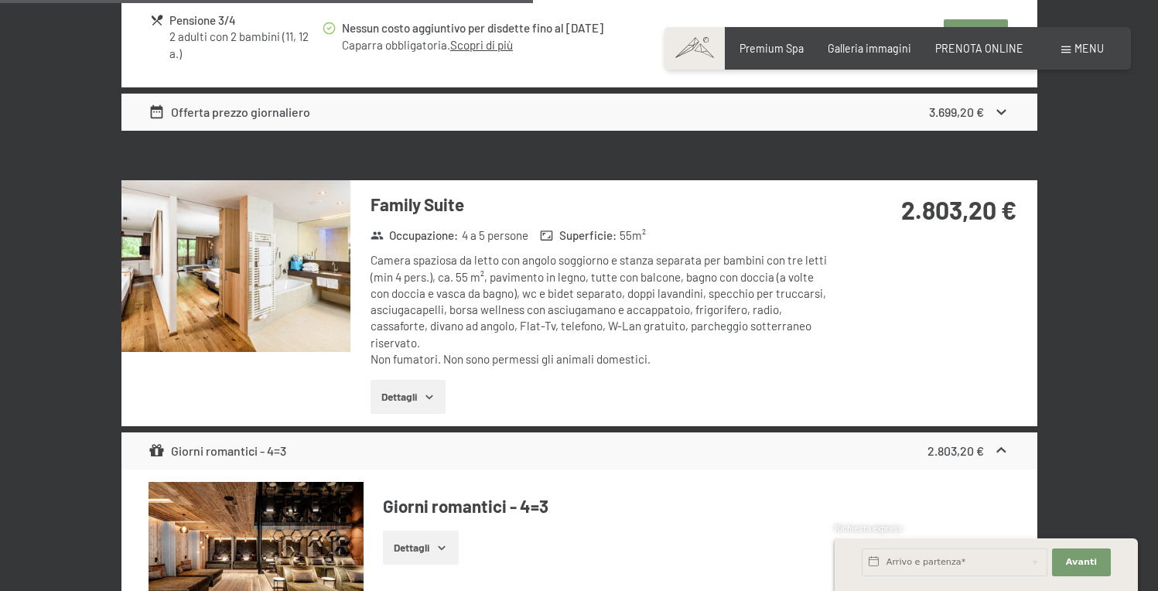
scroll to position [3367, 0]
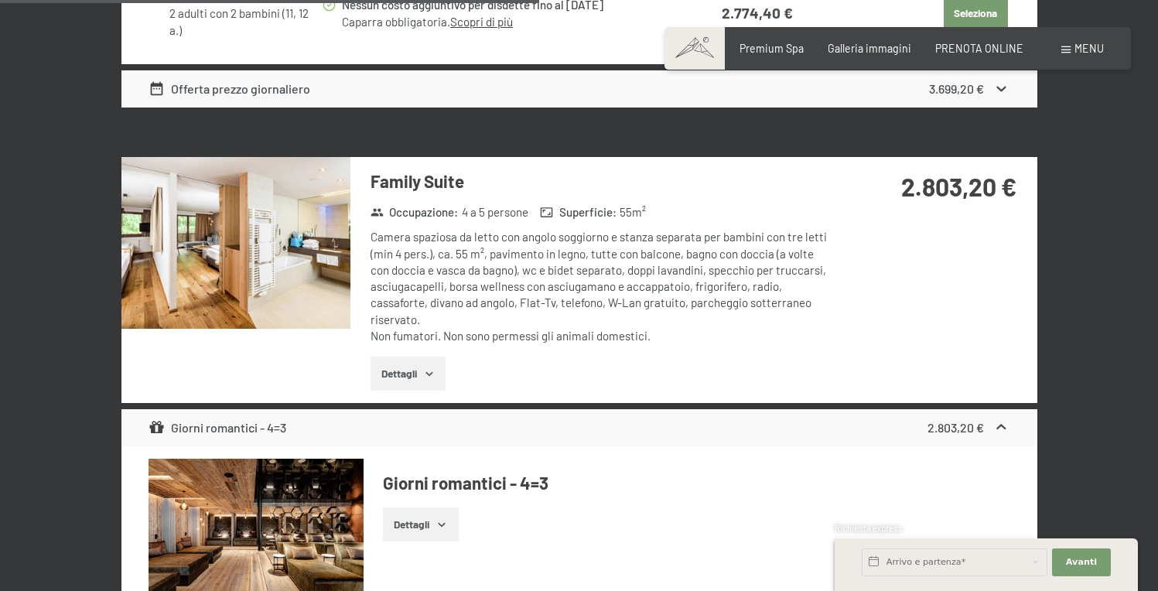
click at [290, 259] on img at bounding box center [235, 243] width 229 height 172
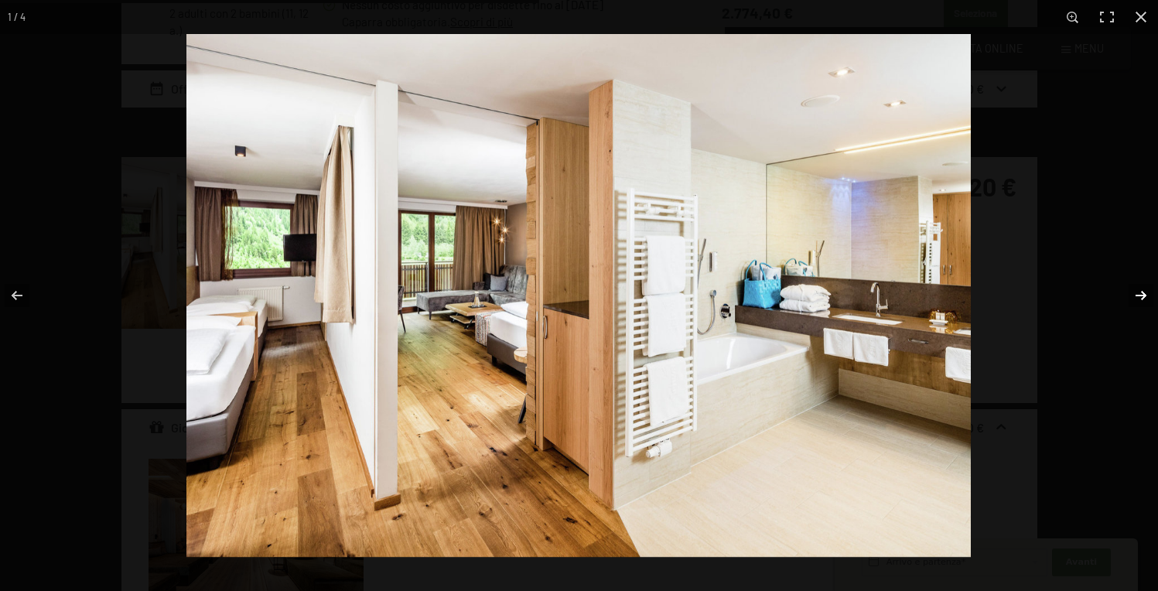
click at [1138, 295] on button "button" at bounding box center [1131, 295] width 54 height 77
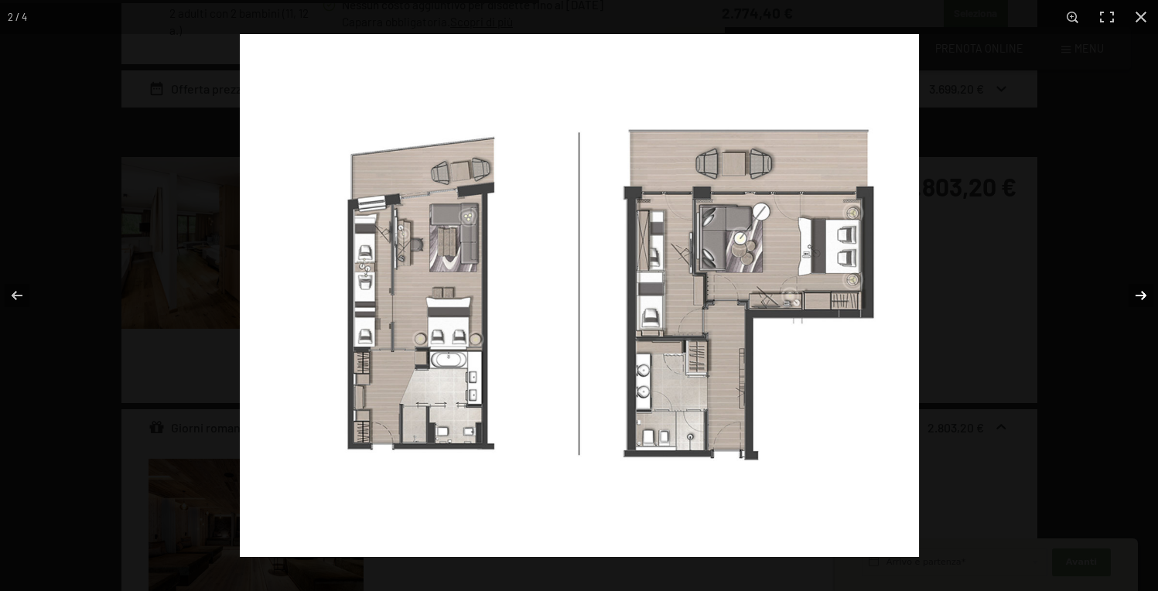
click at [1138, 295] on button "button" at bounding box center [1131, 295] width 54 height 77
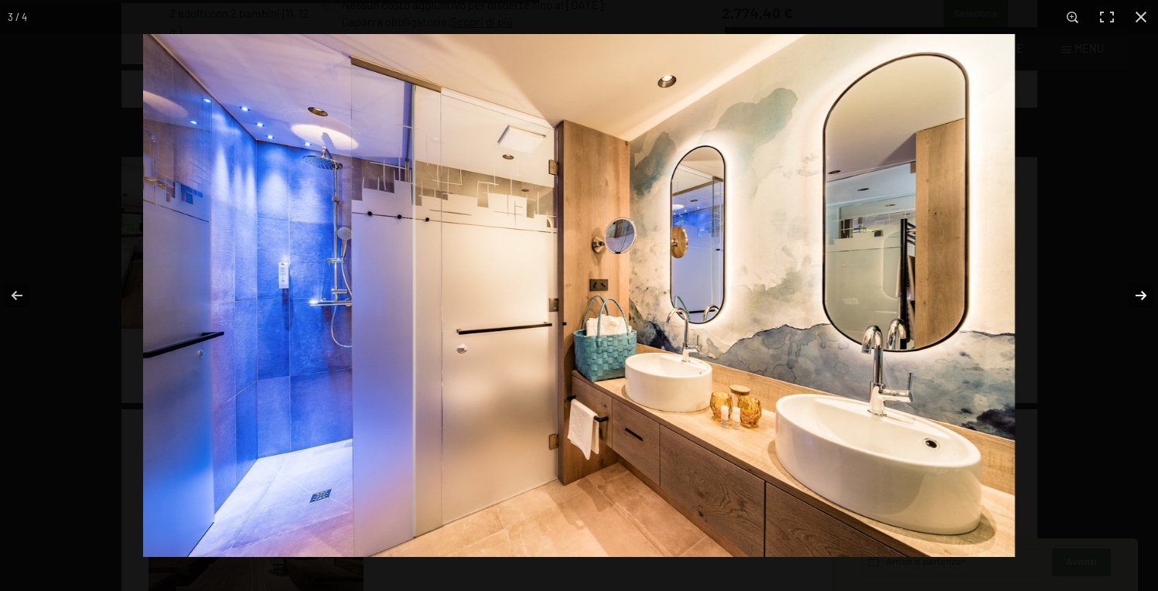
click at [1138, 295] on button "button" at bounding box center [1131, 295] width 54 height 77
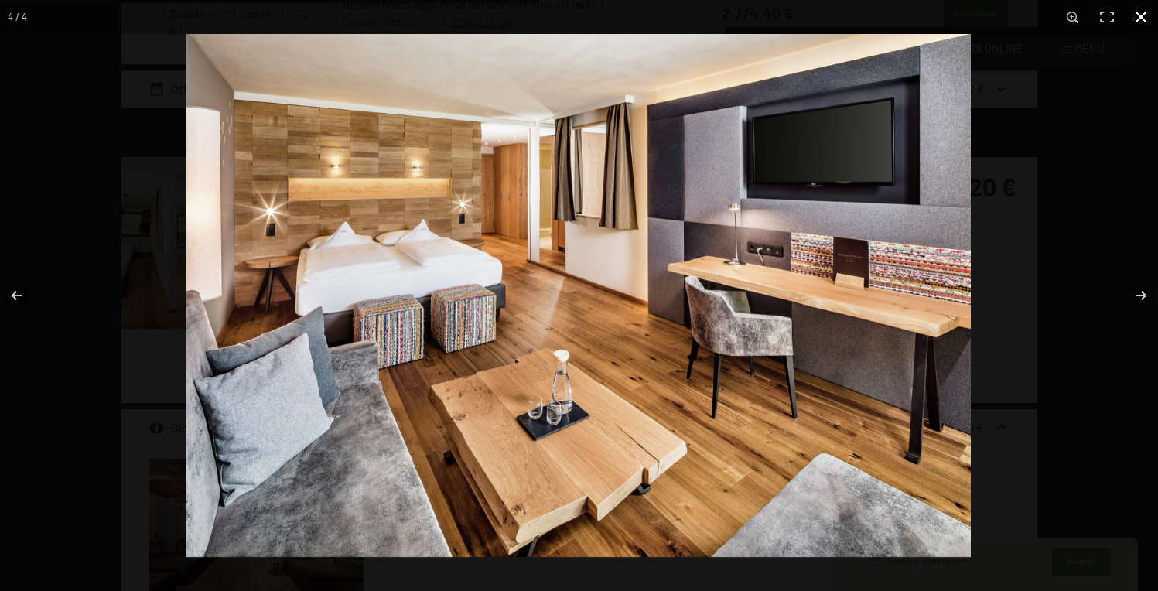
click at [1143, 15] on button "button" at bounding box center [1141, 17] width 34 height 34
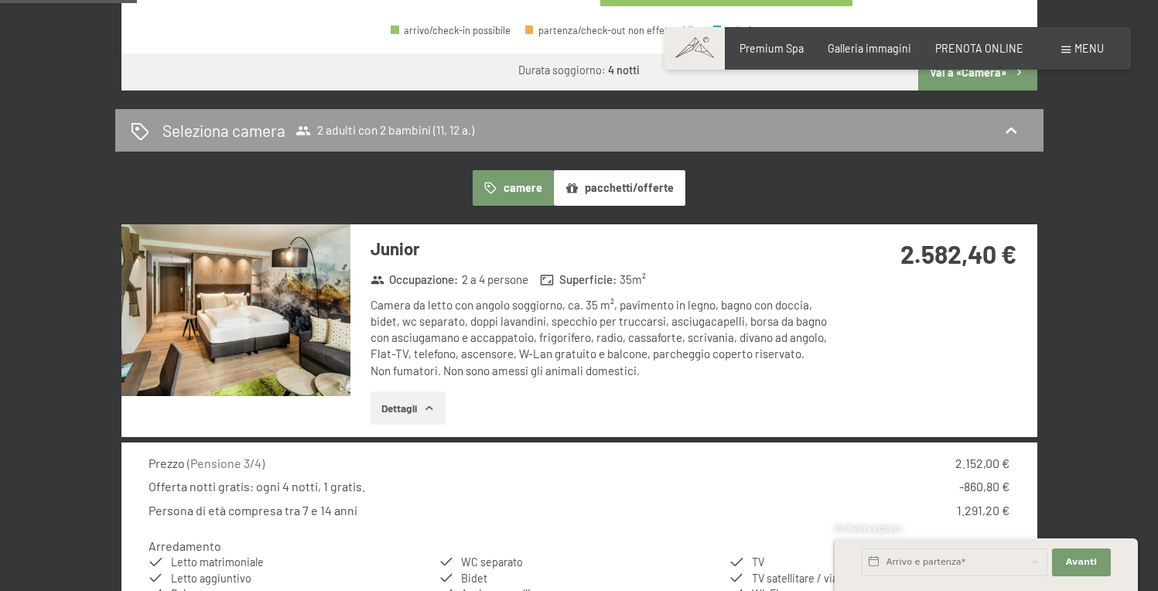
scroll to position [855, 0]
